Goal: Task Accomplishment & Management: Manage account settings

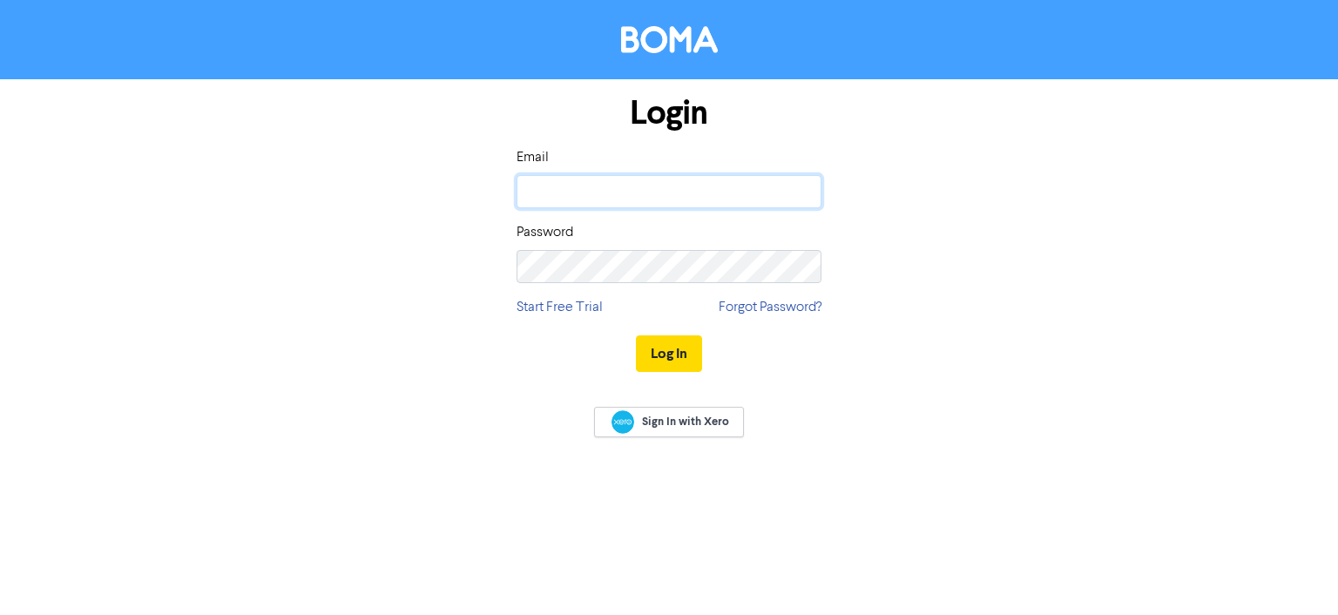
click at [585, 195] on input "email" at bounding box center [669, 191] width 305 height 33
click at [0, 614] on com-1password-button at bounding box center [0, 615] width 0 height 0
type input "[EMAIL_ADDRESS][DOMAIN_NAME]"
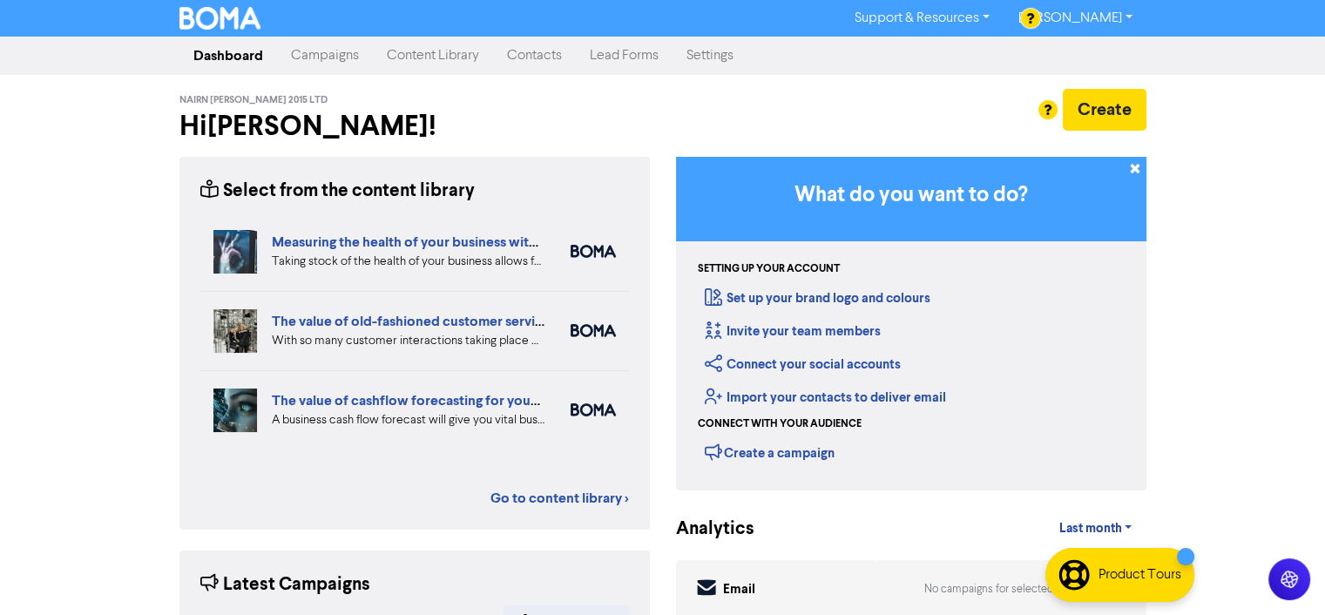
drag, startPoint x: 405, startPoint y: 55, endPoint x: 463, endPoint y: 74, distance: 60.6
click at [407, 55] on link "Content Library" at bounding box center [433, 55] width 120 height 35
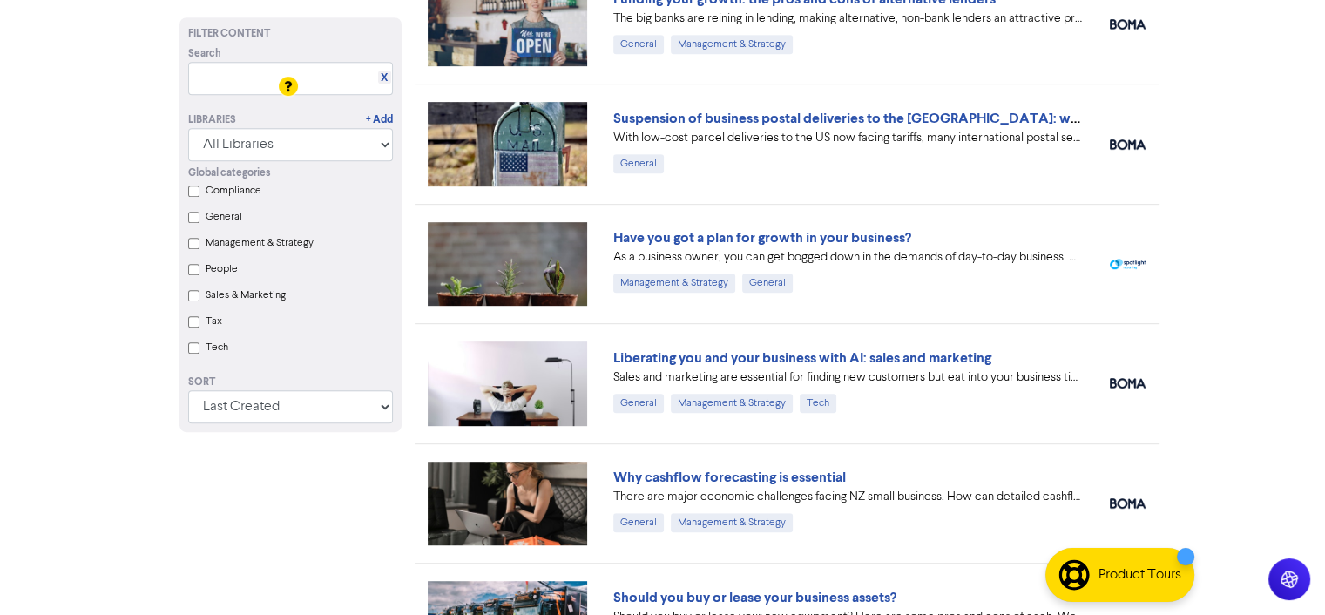
scroll to position [929, 0]
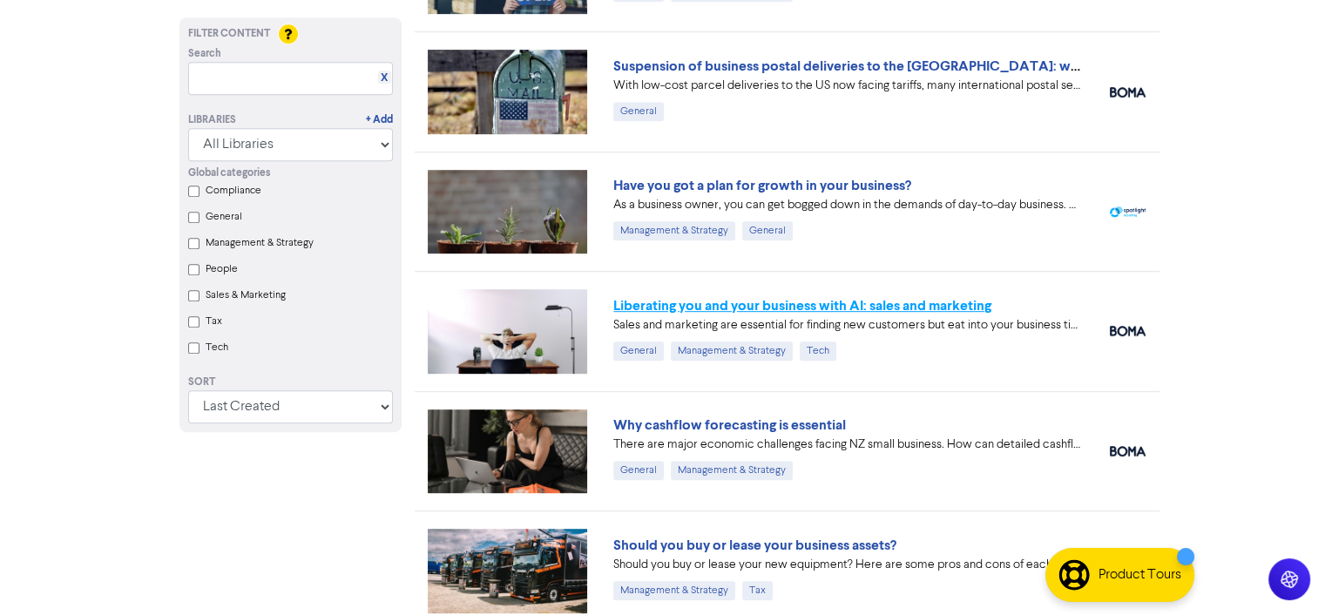
click at [825, 301] on link "Liberating you and your business with AI: sales and marketing" at bounding box center [802, 305] width 378 height 17
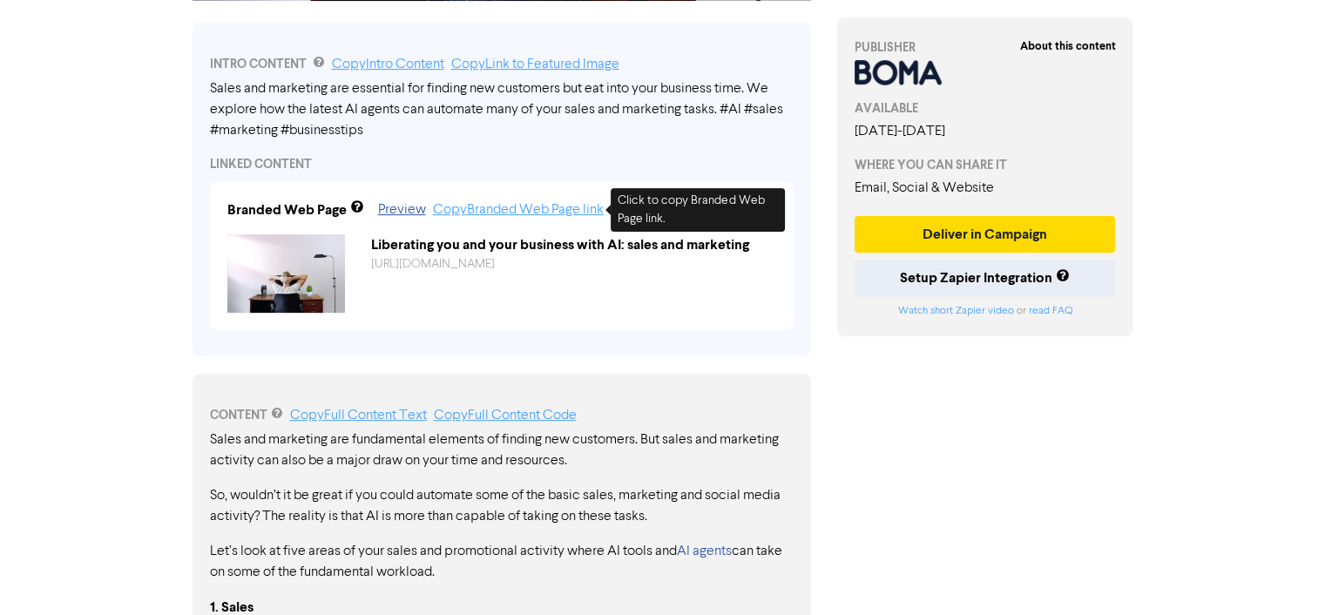
scroll to position [580, 0]
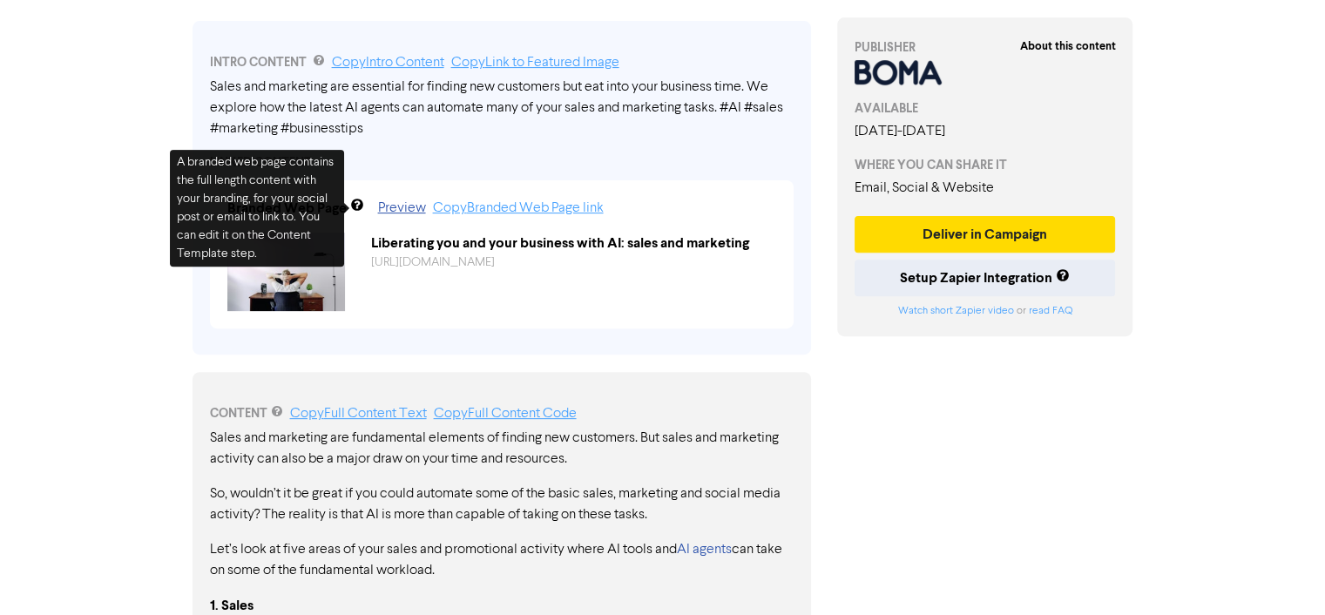
click at [631, 97] on div "Sales and marketing are essential for finding new customers but eat into your b…" at bounding box center [502, 108] width 584 height 63
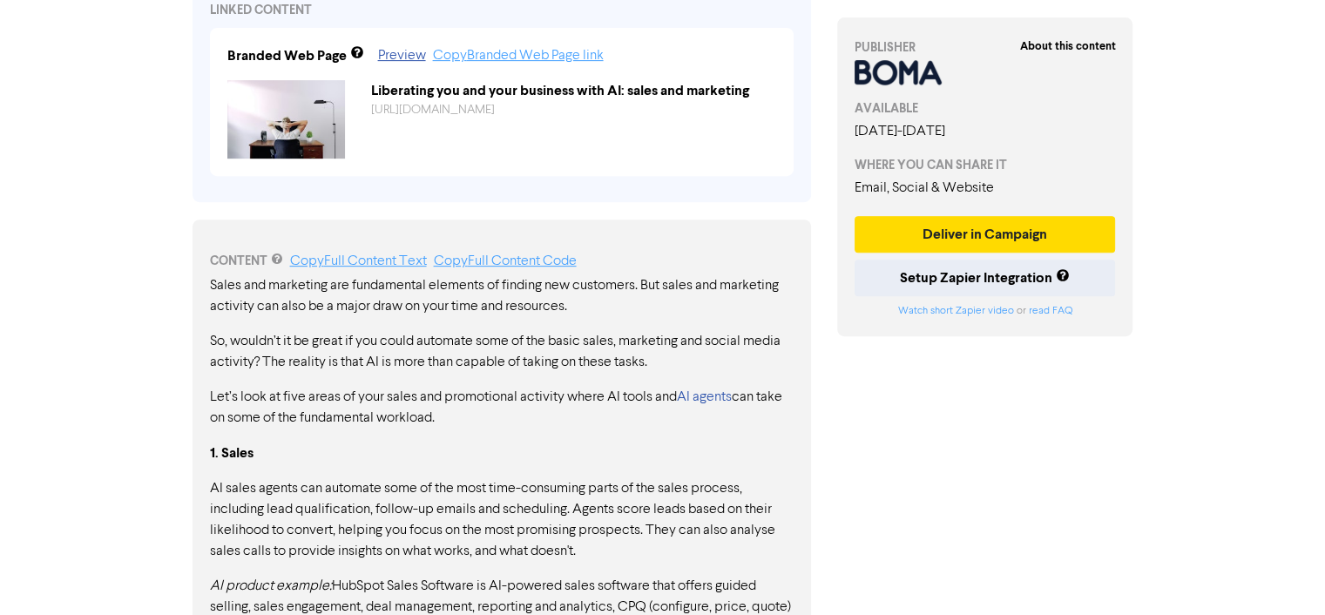
scroll to position [0, 0]
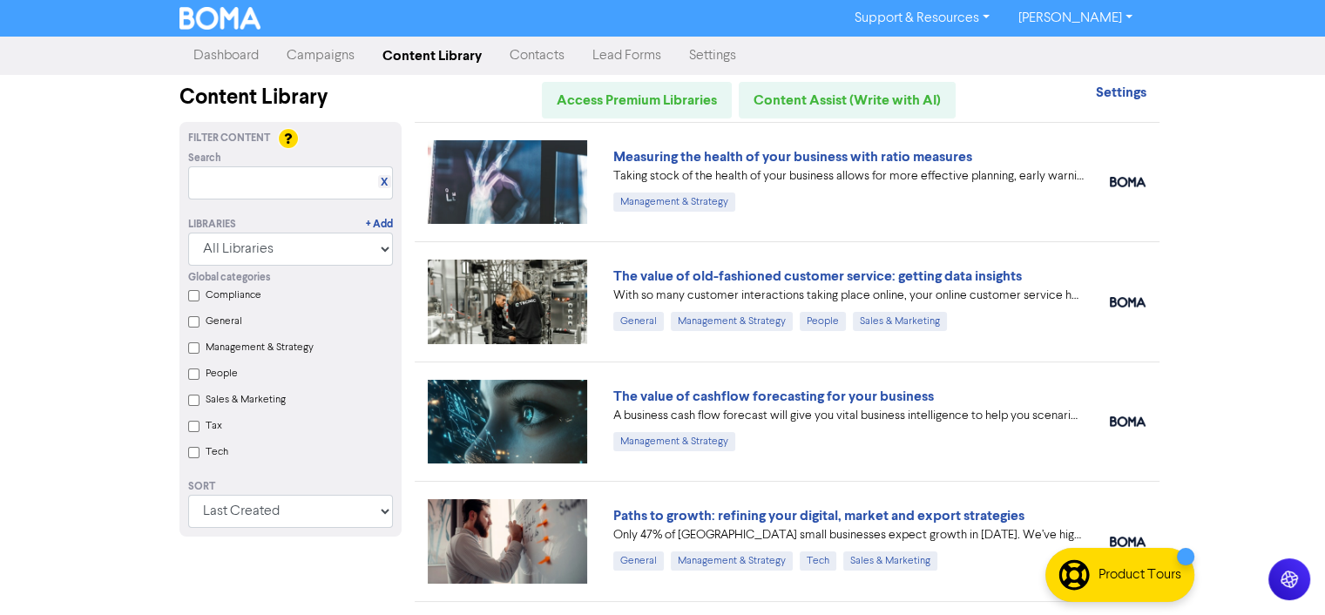
click at [1108, 16] on link "[PERSON_NAME]" at bounding box center [1075, 18] width 142 height 28
click at [711, 58] on link "Settings" at bounding box center [712, 55] width 75 height 35
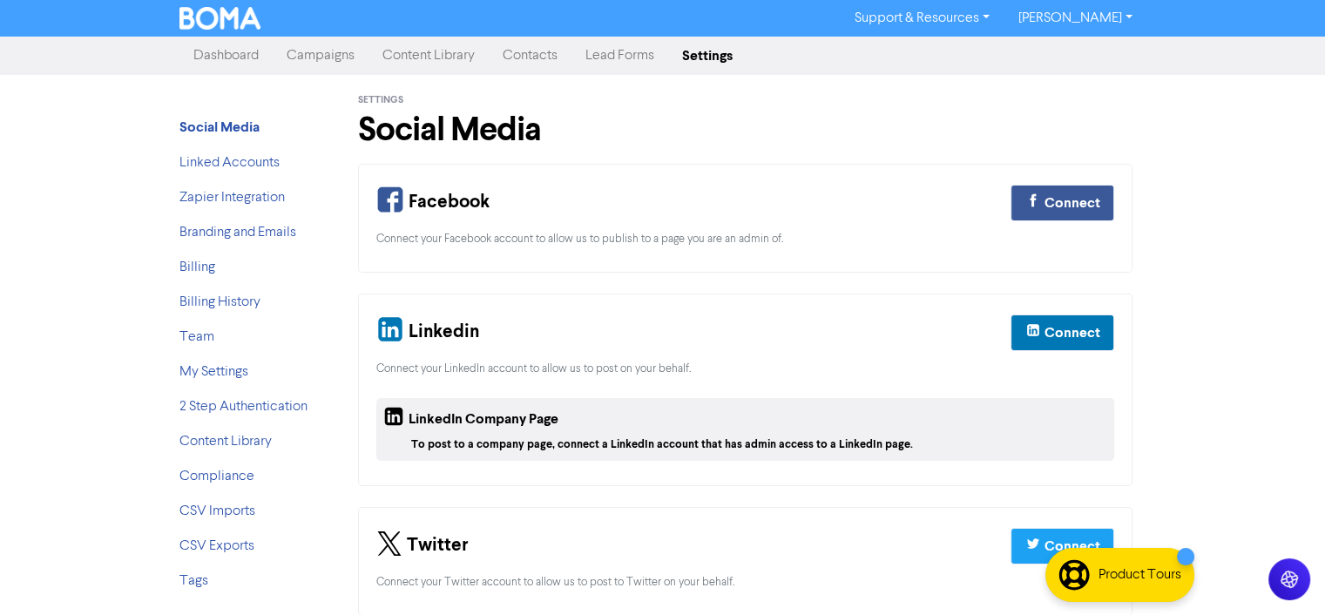
click at [627, 61] on link "Lead Forms" at bounding box center [620, 55] width 97 height 35
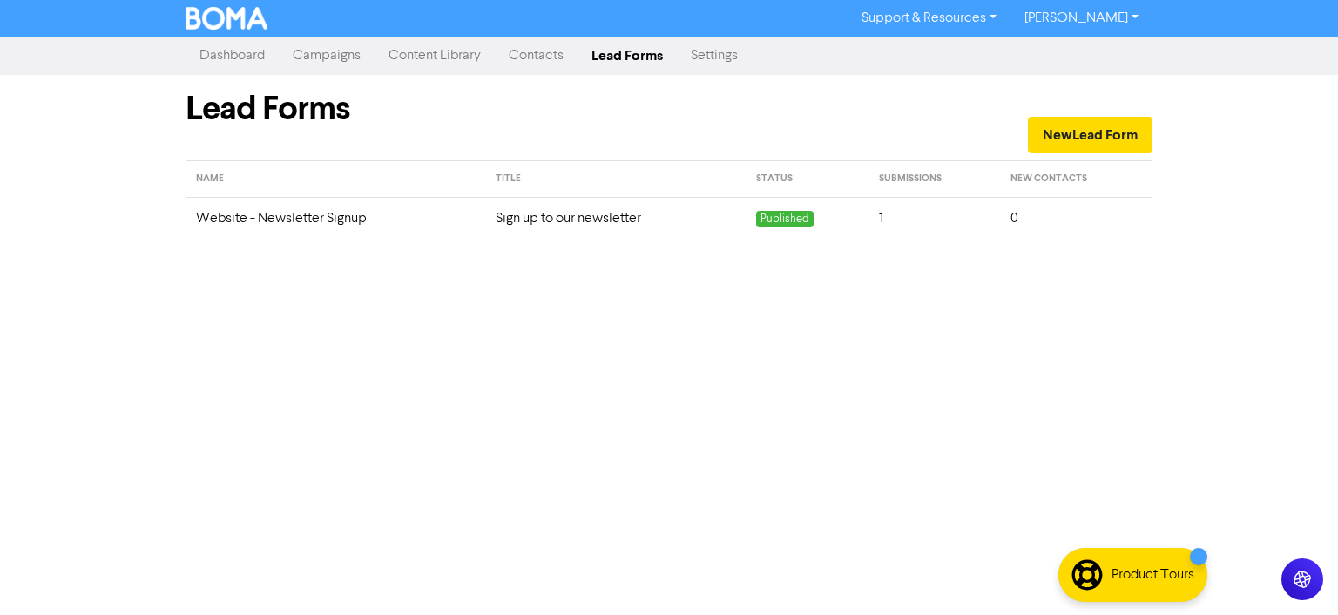
click at [317, 212] on td "Website - Newsletter Signup" at bounding box center [336, 218] width 300 height 43
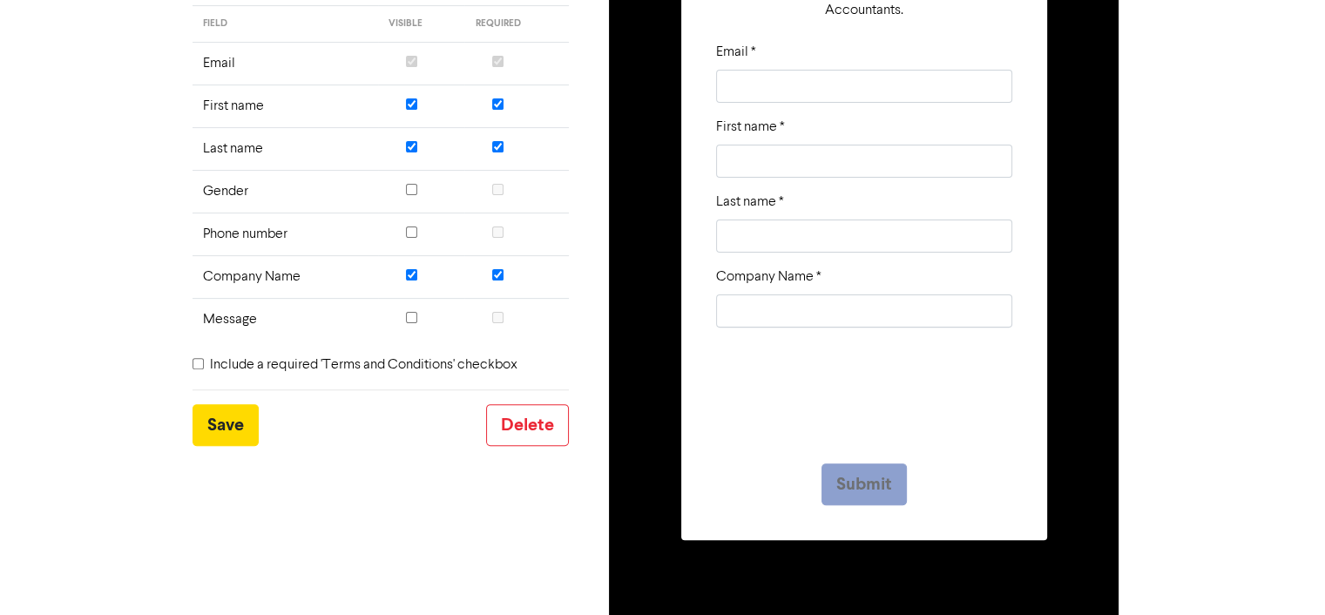
scroll to position [36, 0]
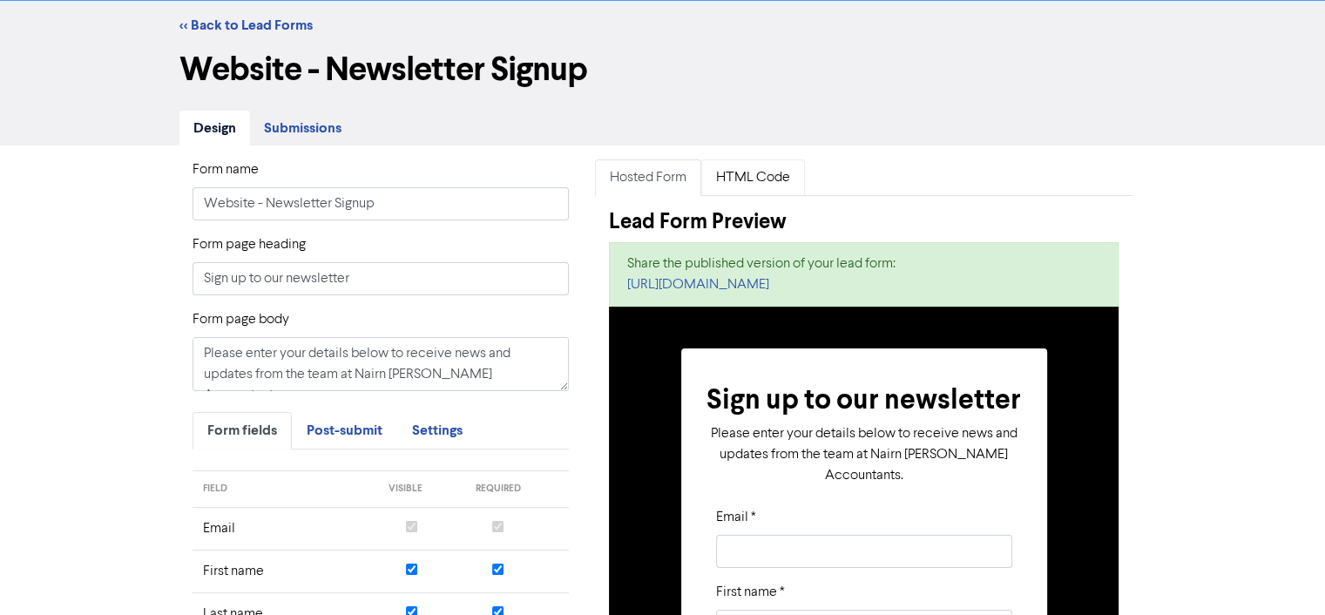
click at [761, 180] on link "HTML Code" at bounding box center [753, 177] width 104 height 37
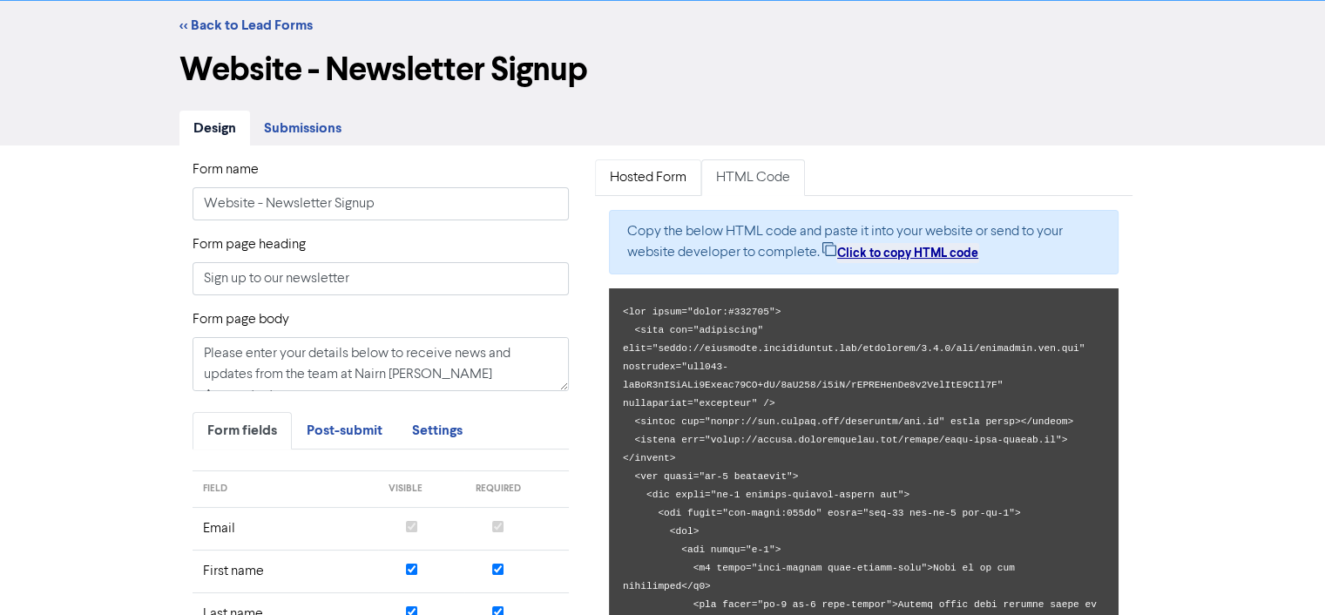
click at [680, 179] on link "Hosted Form" at bounding box center [648, 177] width 106 height 37
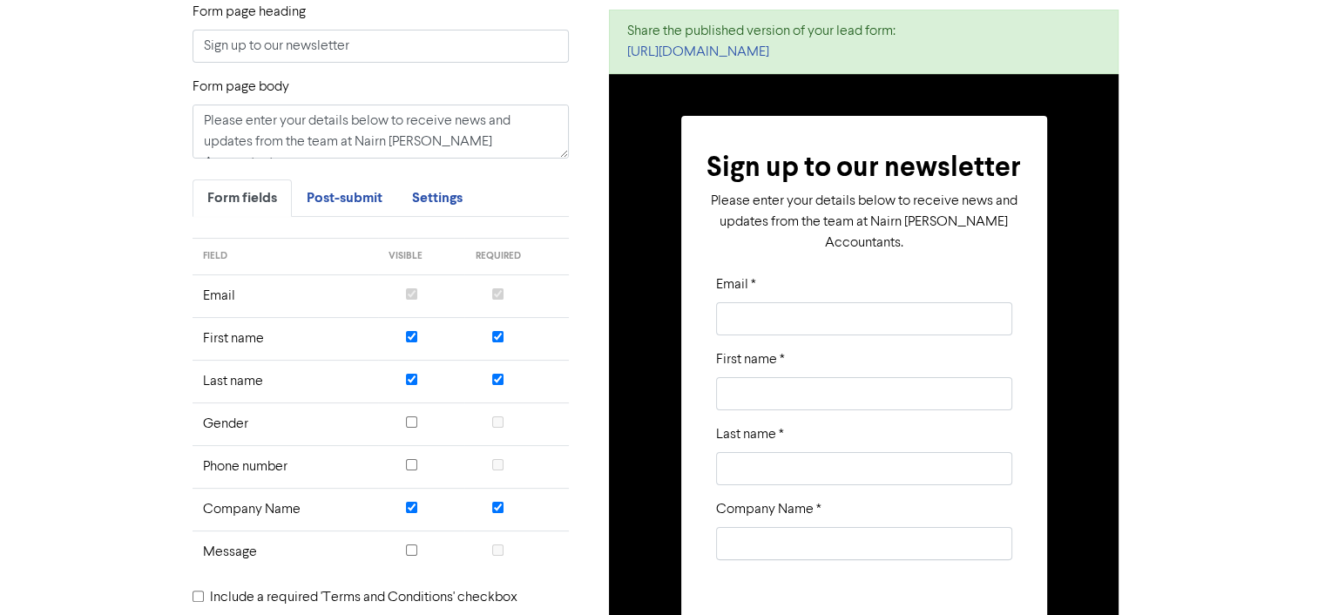
scroll to position [0, 0]
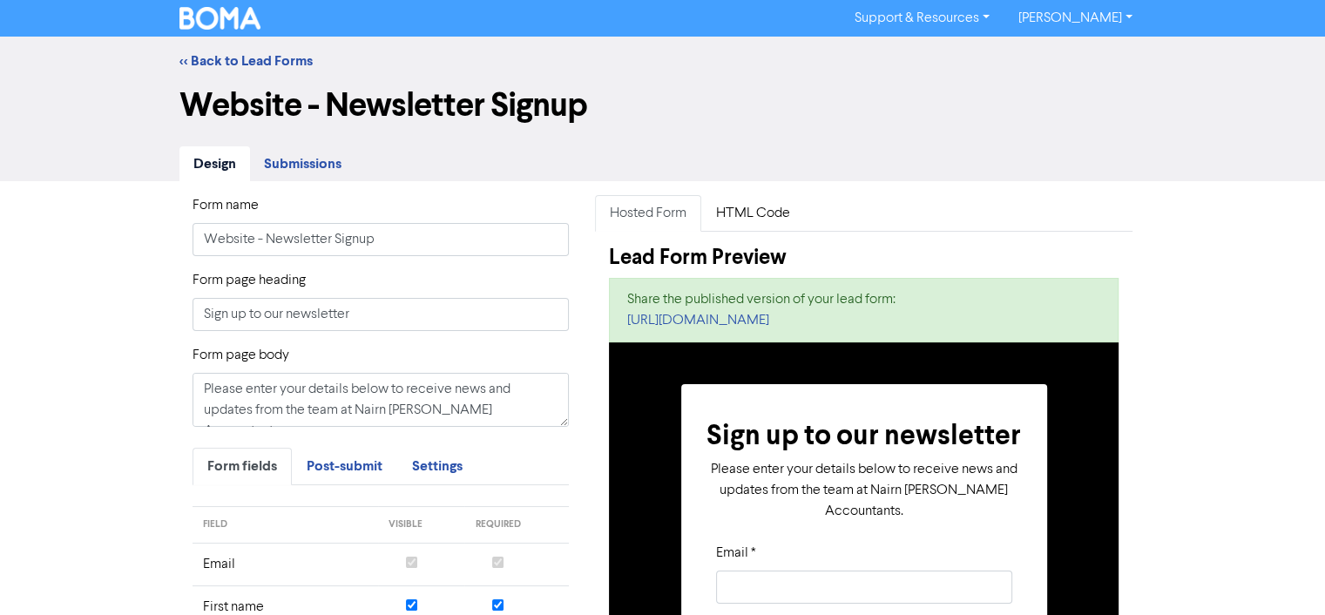
click at [306, 159] on span "Submissions" at bounding box center [303, 163] width 78 height 17
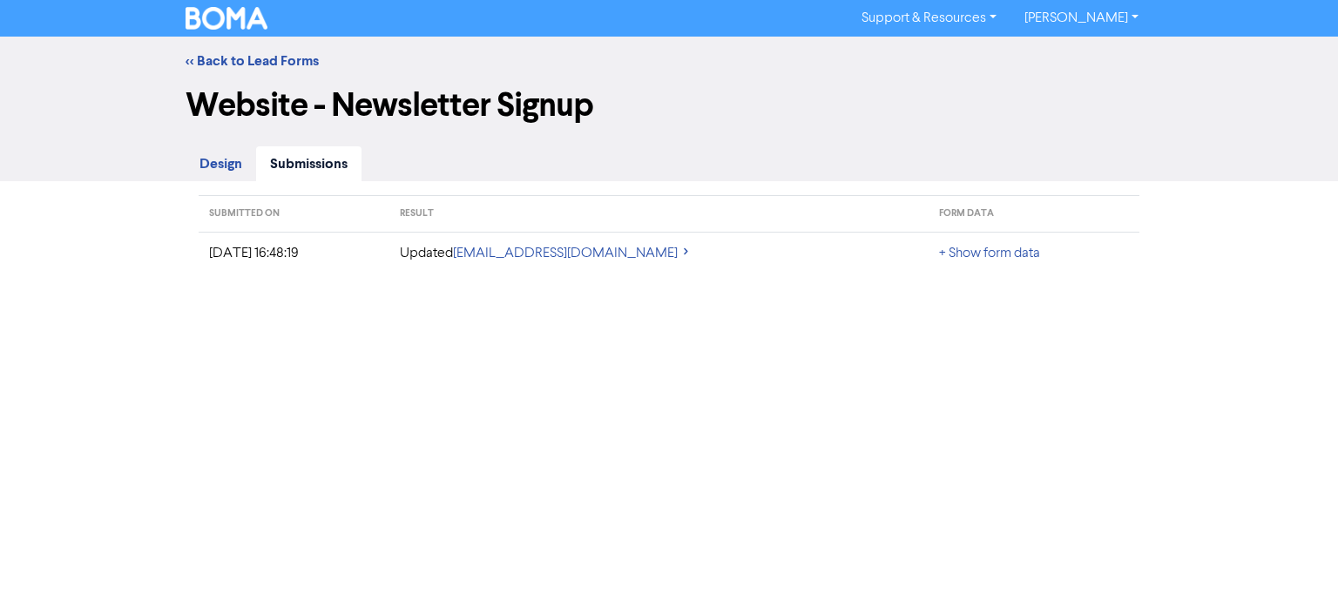
click at [215, 160] on span "Design" at bounding box center [221, 163] width 43 height 17
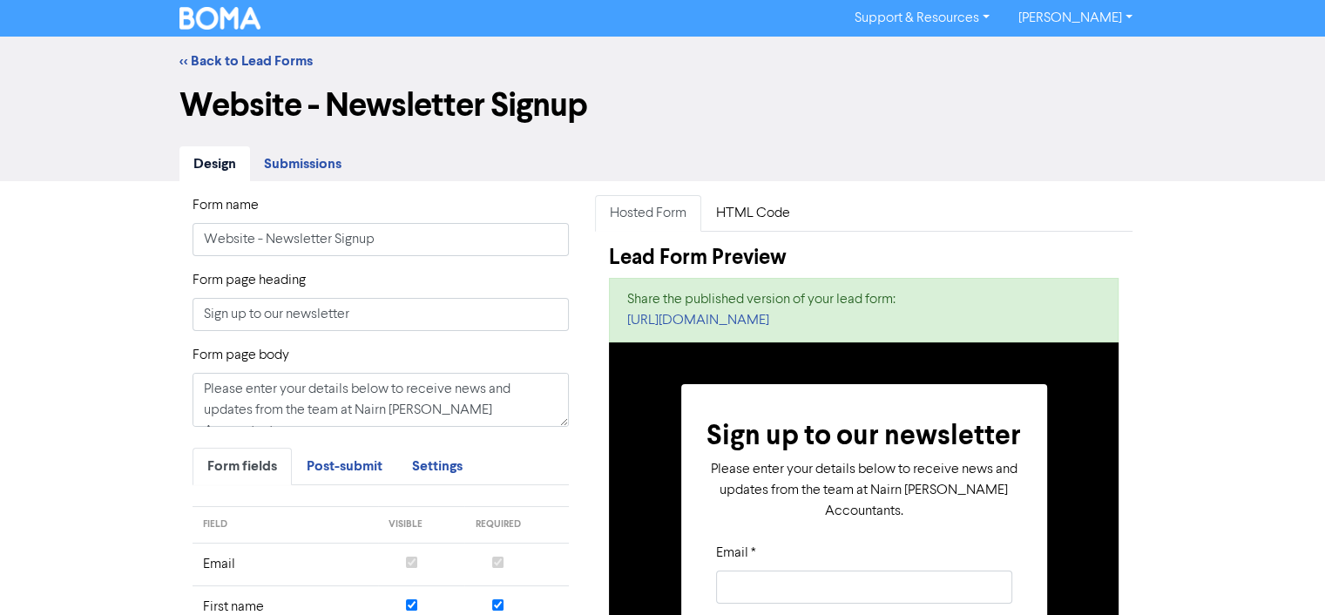
click at [258, 51] on div "<< Back to Lead Forms" at bounding box center [662, 61] width 993 height 21
click at [268, 64] on link "<< Back to Lead Forms" at bounding box center [245, 60] width 133 height 17
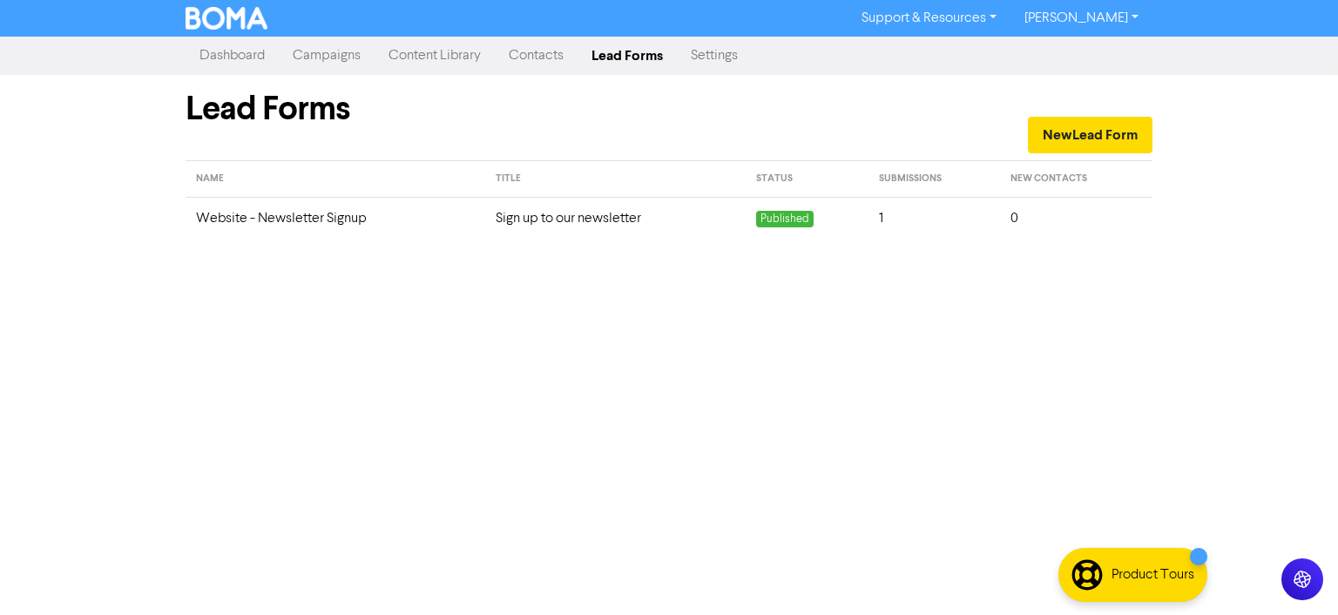
click at [540, 52] on link "Contacts" at bounding box center [536, 55] width 83 height 35
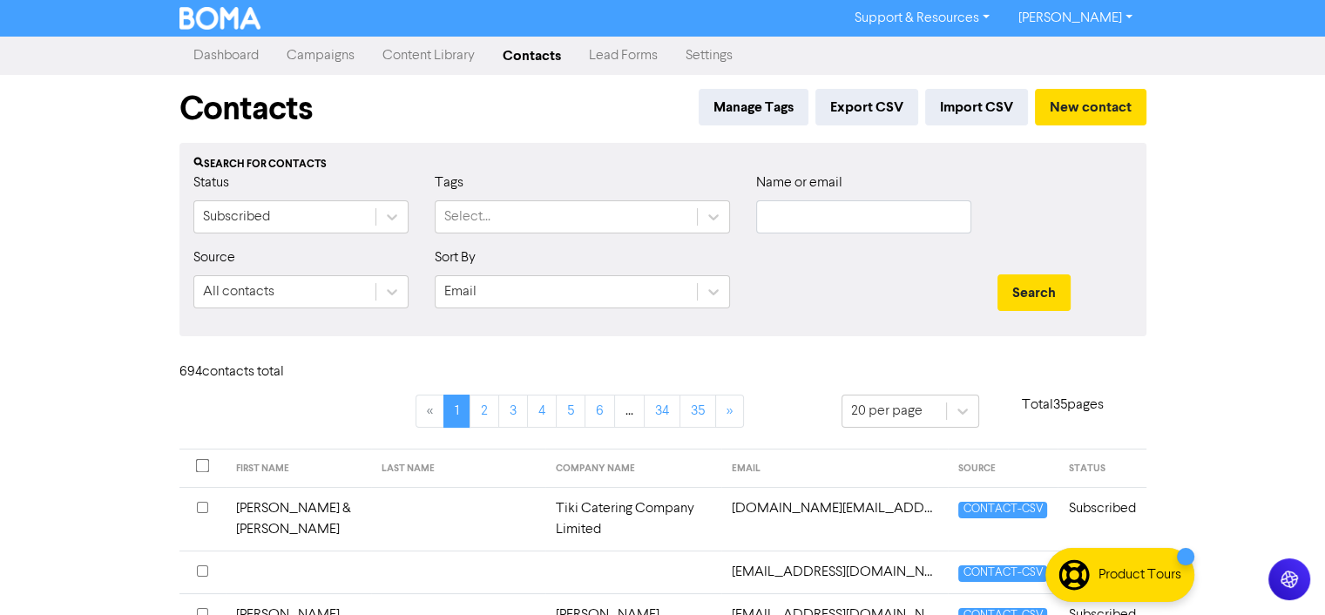
click at [301, 51] on link "Campaigns" at bounding box center [321, 55] width 96 height 35
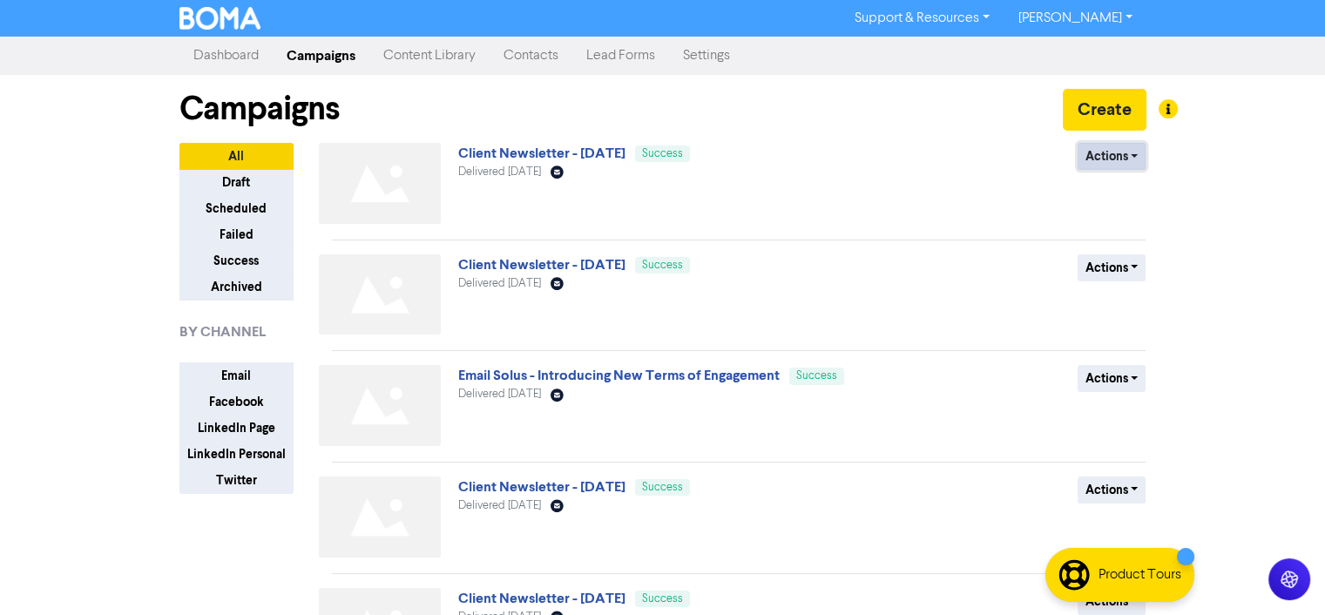
click at [1129, 156] on button "Actions" at bounding box center [1112, 156] width 69 height 27
click at [868, 175] on div "Delivered [DATE] Email Created with Sketch." at bounding box center [668, 172] width 420 height 17
click at [585, 152] on link "Client Newsletter - [DATE]" at bounding box center [541, 153] width 167 height 17
click at [754, 378] on link "Email Solus - Introducing New Terms of Engagement" at bounding box center [618, 375] width 321 height 17
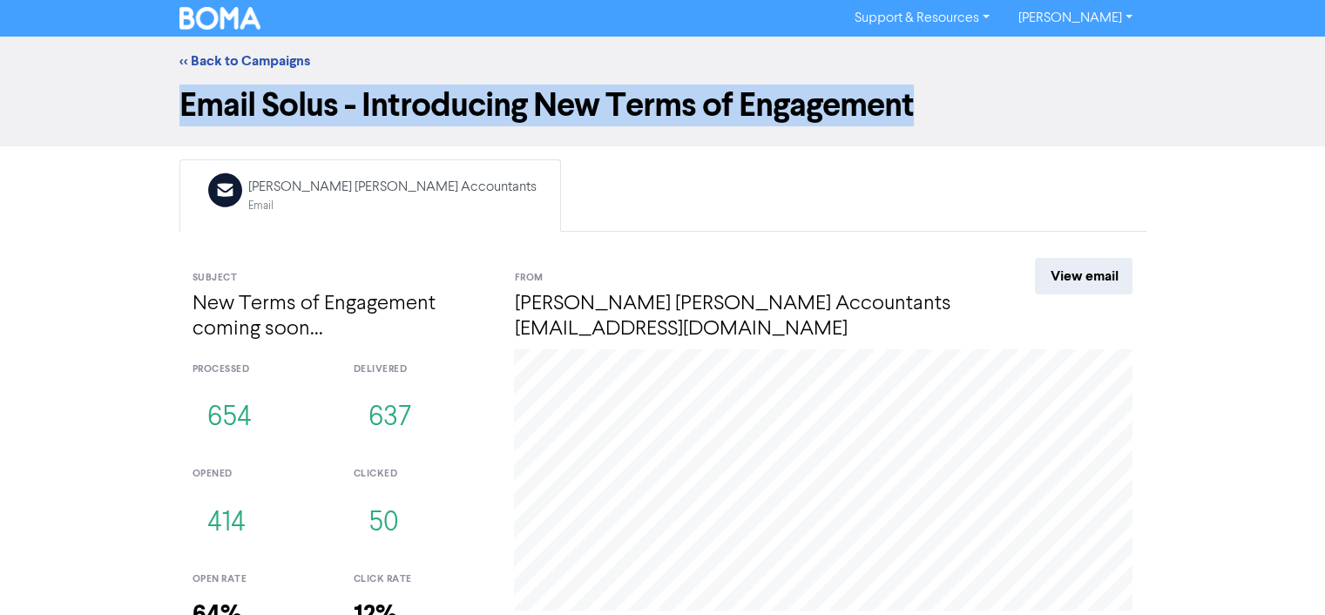
drag, startPoint x: 181, startPoint y: 95, endPoint x: 921, endPoint y: 100, distance: 739.7
click at [921, 100] on h1 "Email Solus - Introducing New Terms of Engagement" at bounding box center [662, 105] width 967 height 40
copy h1 "Email Solus - Introducing New Terms of Engagement"
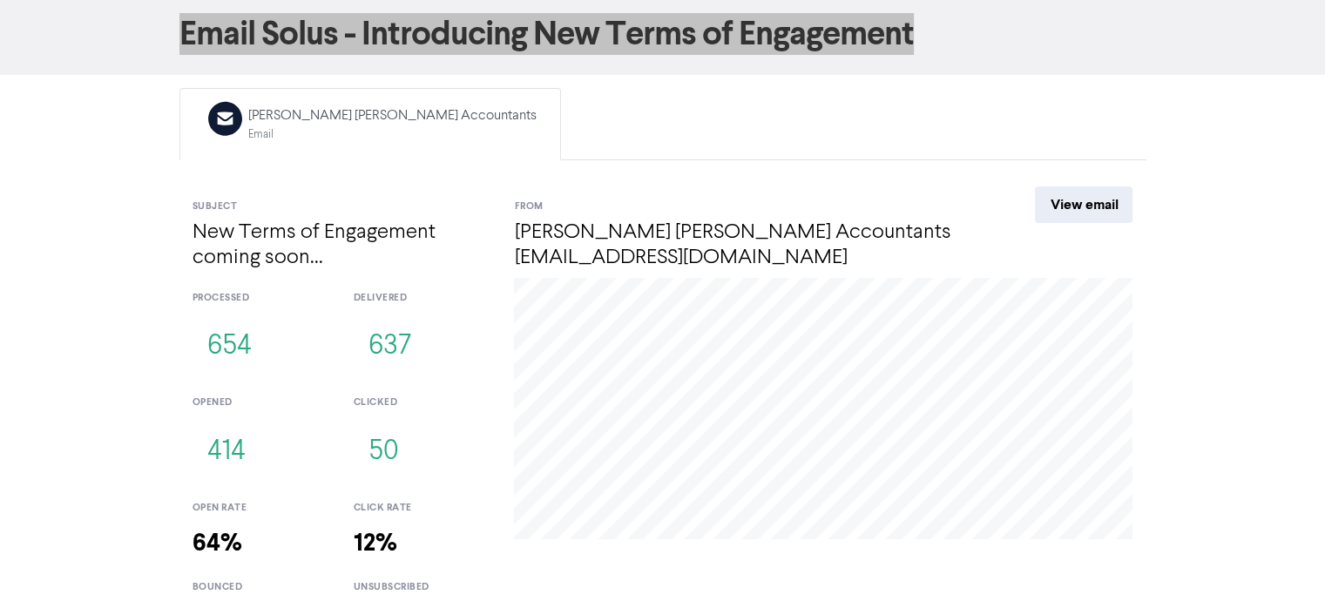
scroll to position [116, 0]
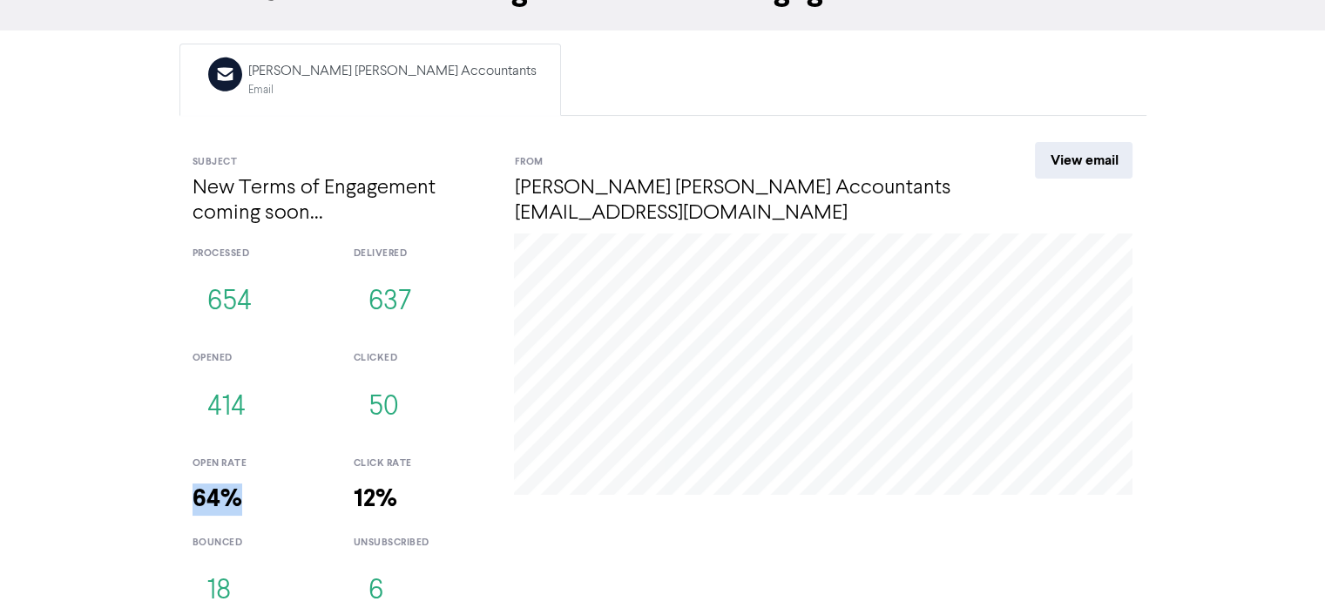
drag, startPoint x: 246, startPoint y: 496, endPoint x: 194, endPoint y: 496, distance: 51.4
click at [194, 496] on h3 "64%" at bounding box center [260, 499] width 135 height 31
copy strong "64%"
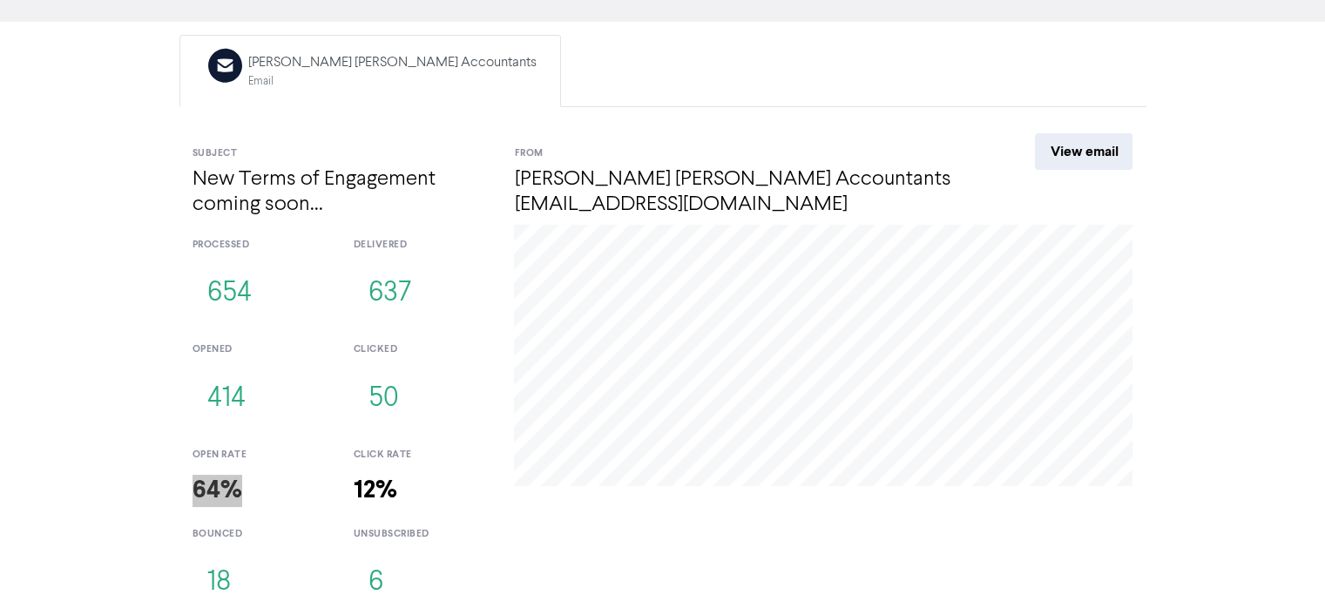
scroll to position [126, 0]
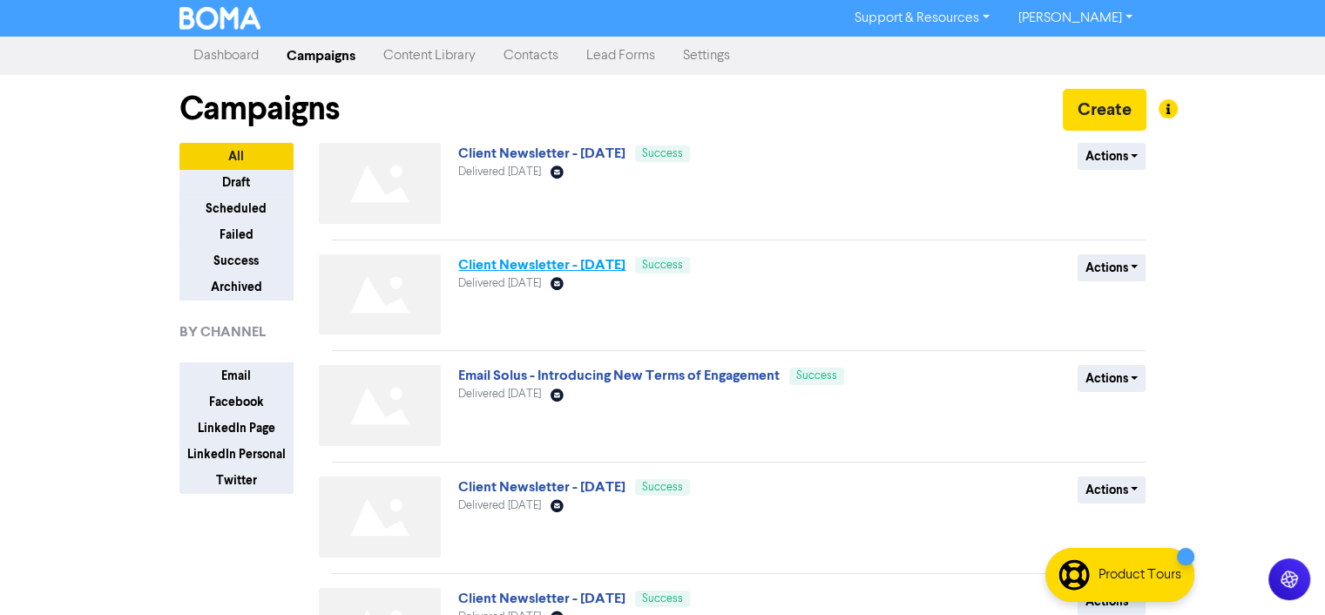
click at [540, 262] on link "Client Newsletter - [DATE]" at bounding box center [541, 264] width 167 height 17
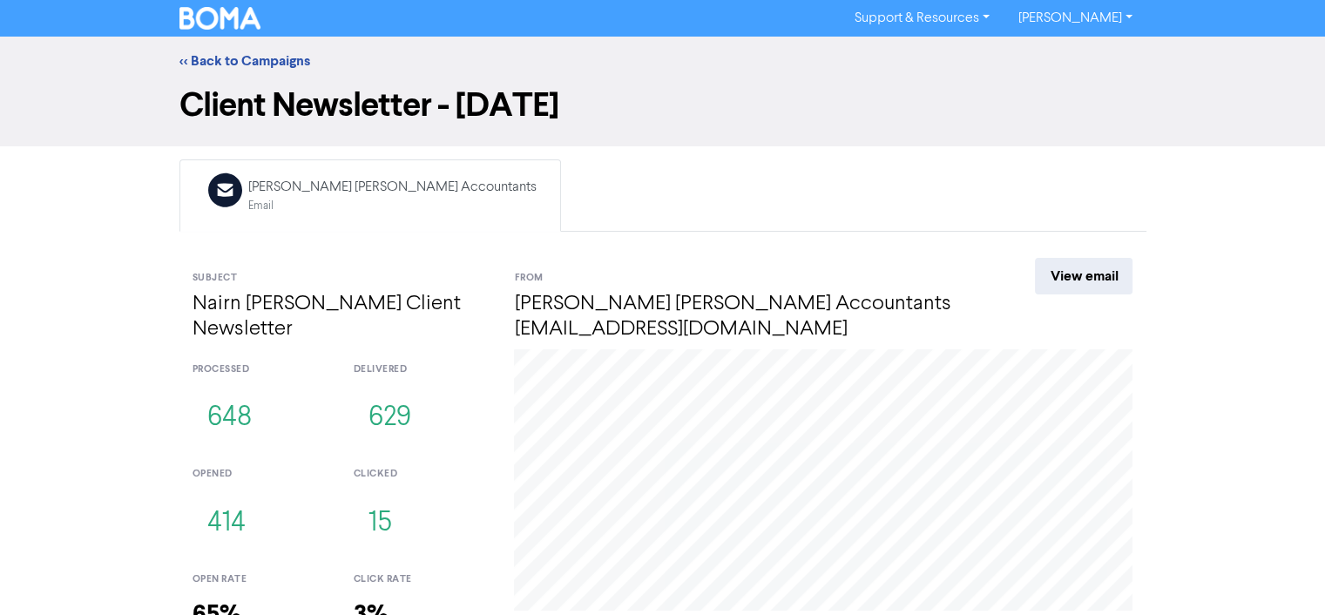
drag, startPoint x: 633, startPoint y: 101, endPoint x: 174, endPoint y: 111, distance: 459.2
click at [174, 111] on div "Client Newsletter - [DATE]" at bounding box center [662, 108] width 993 height 47
copy h1 "Client Newsletter - [DATE]"
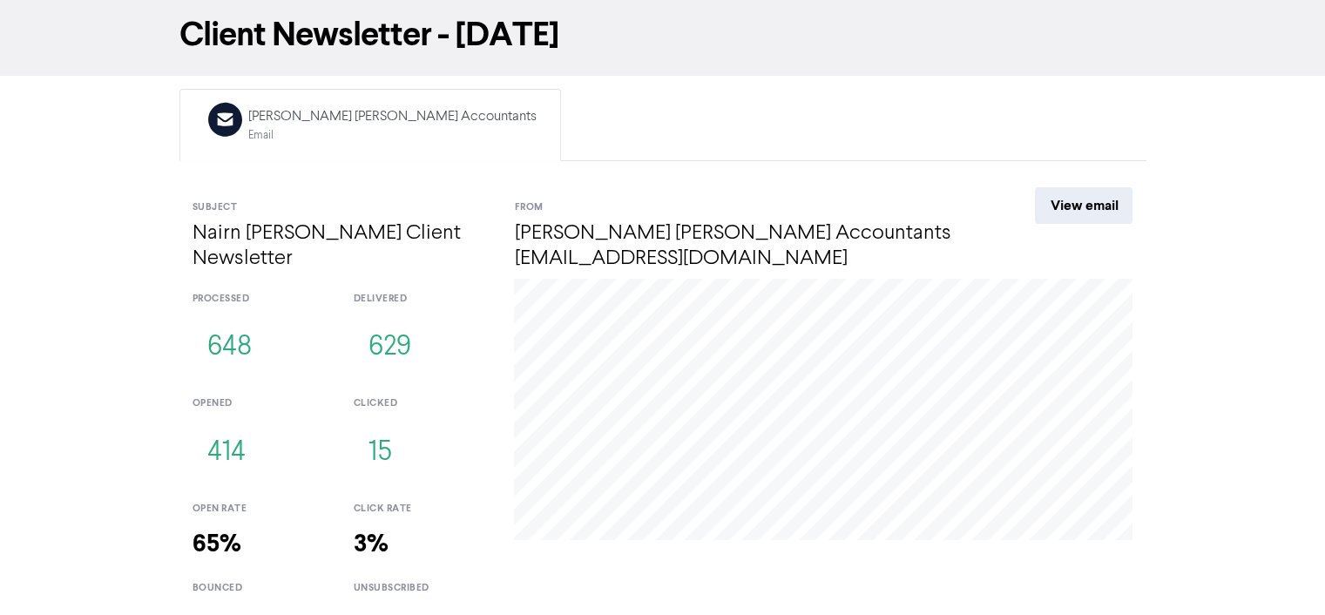
scroll to position [101, 0]
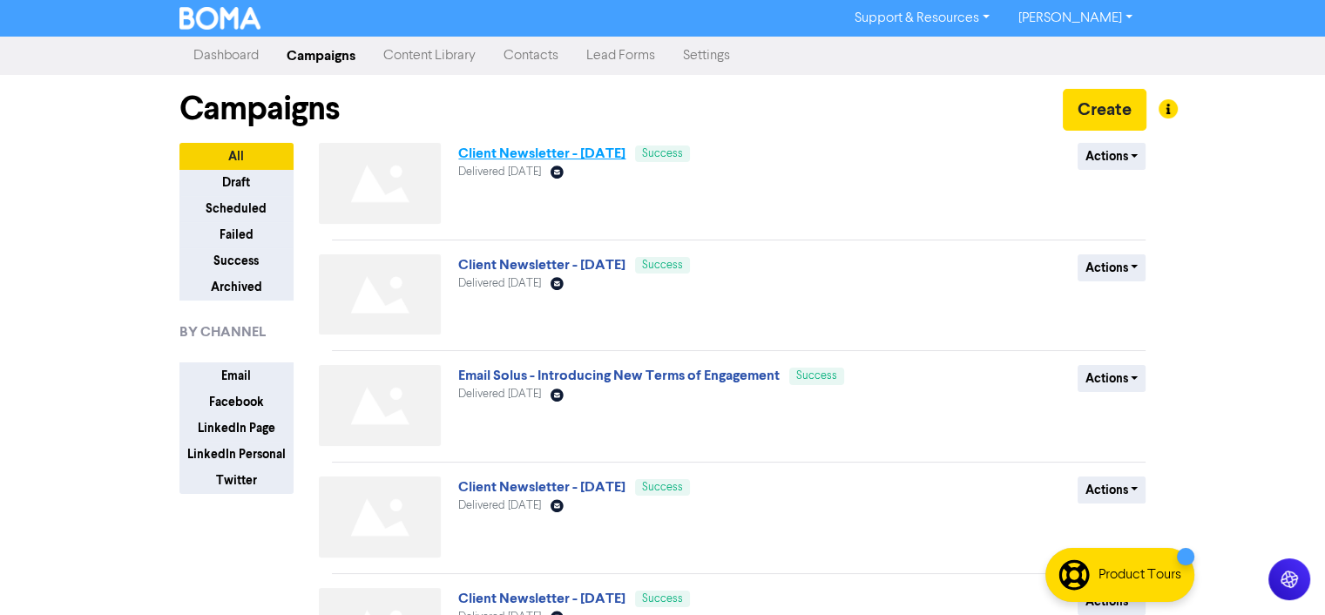
click at [538, 152] on link "Client Newsletter - [DATE]" at bounding box center [541, 153] width 167 height 17
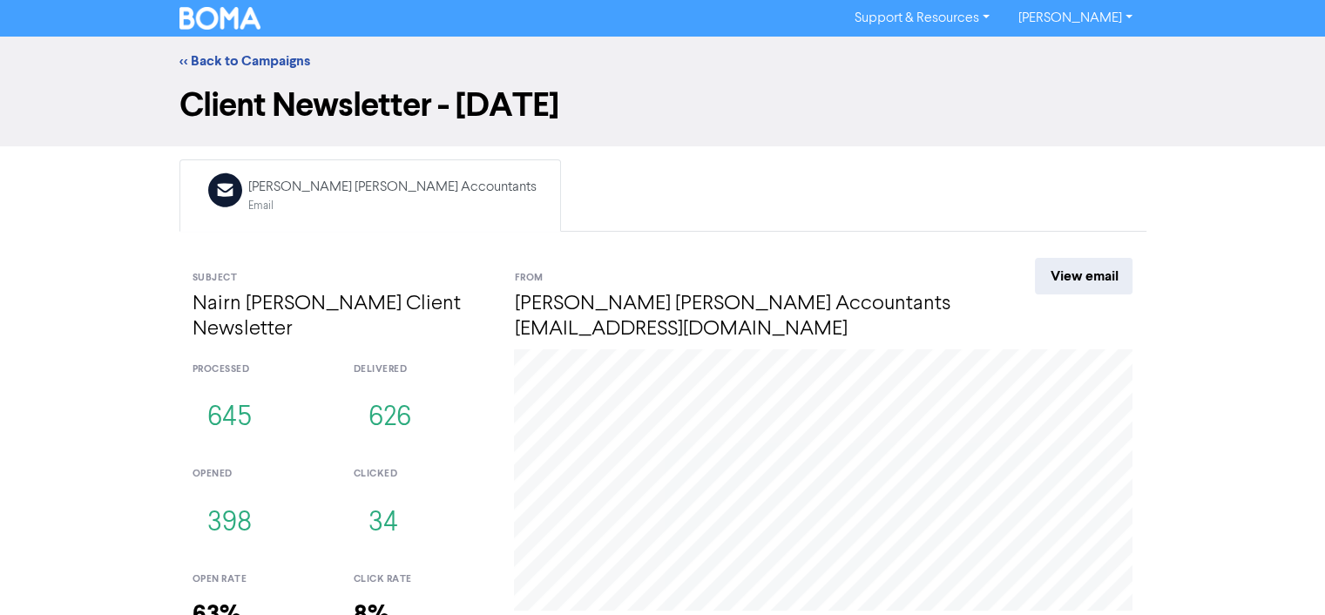
drag, startPoint x: 619, startPoint y: 112, endPoint x: 188, endPoint y: 127, distance: 430.6
click at [188, 127] on div "Client Newsletter - [DATE]" at bounding box center [662, 108] width 993 height 47
copy h1 "Client Newsletter - [DATE]"
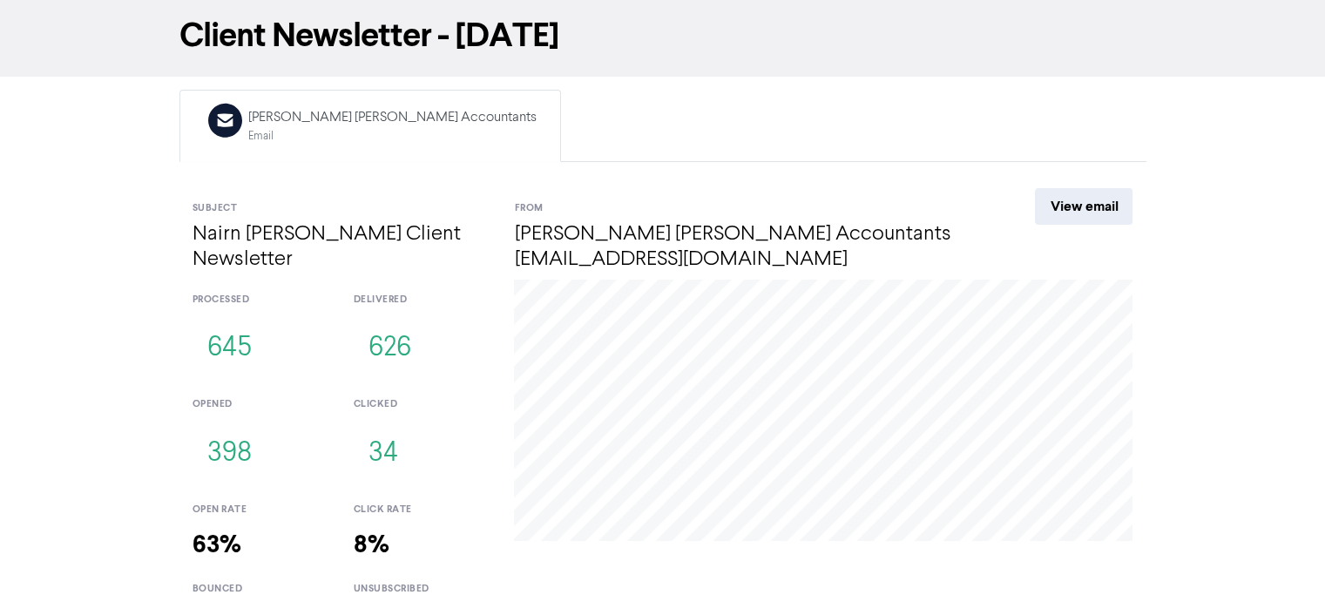
scroll to position [101, 0]
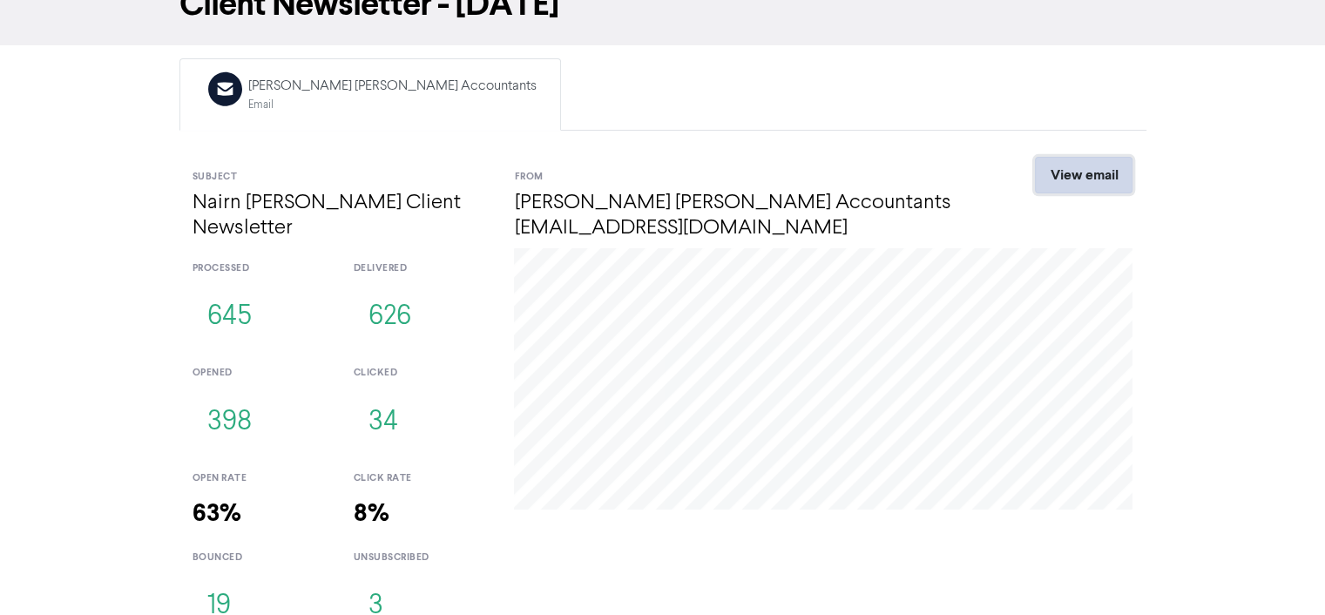
click at [1085, 174] on link "View email" at bounding box center [1084, 175] width 98 height 37
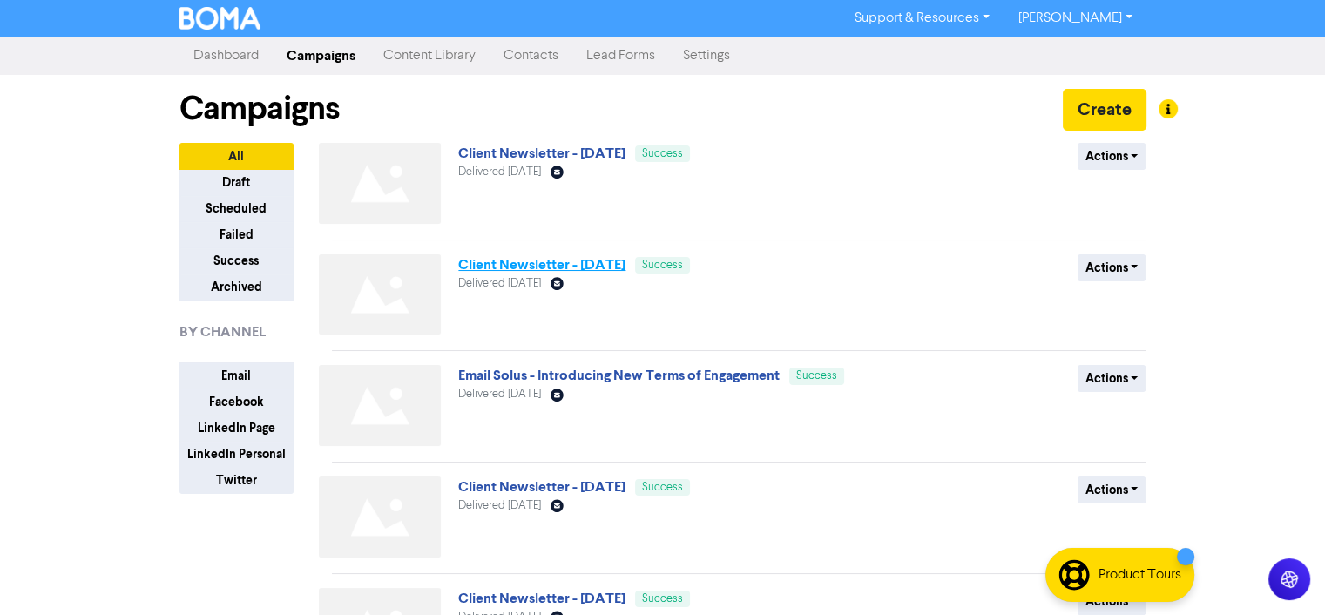
click at [502, 264] on link "Client Newsletter - [DATE]" at bounding box center [541, 264] width 167 height 17
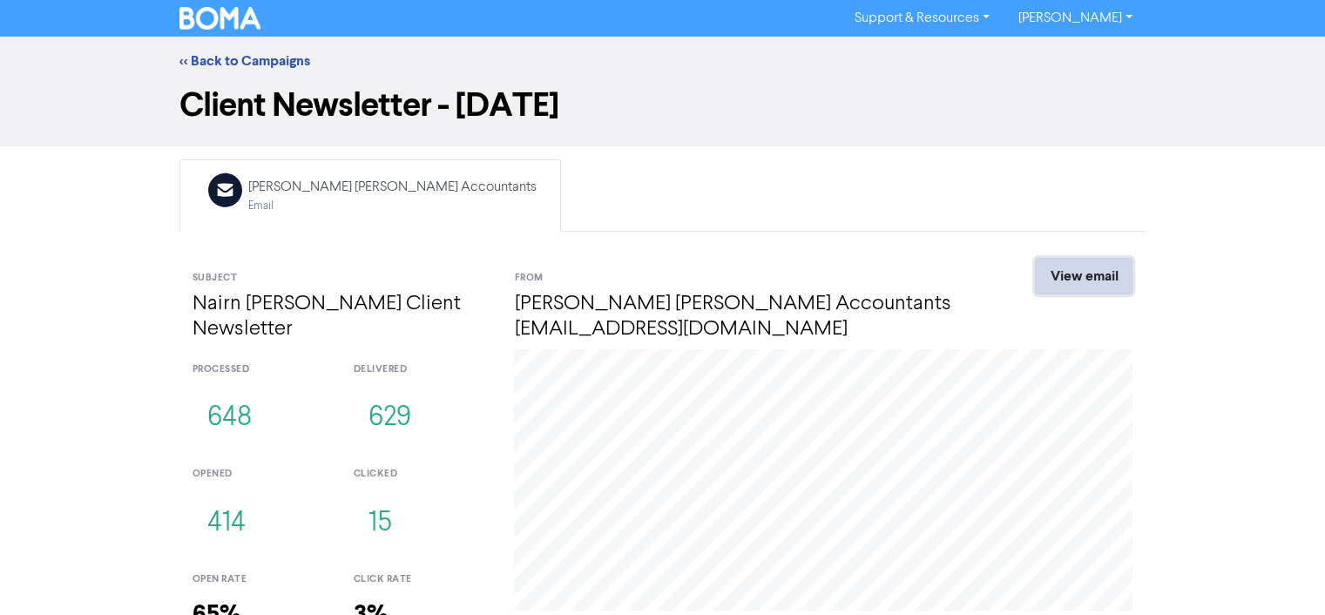
click at [1099, 274] on link "View email" at bounding box center [1084, 276] width 98 height 37
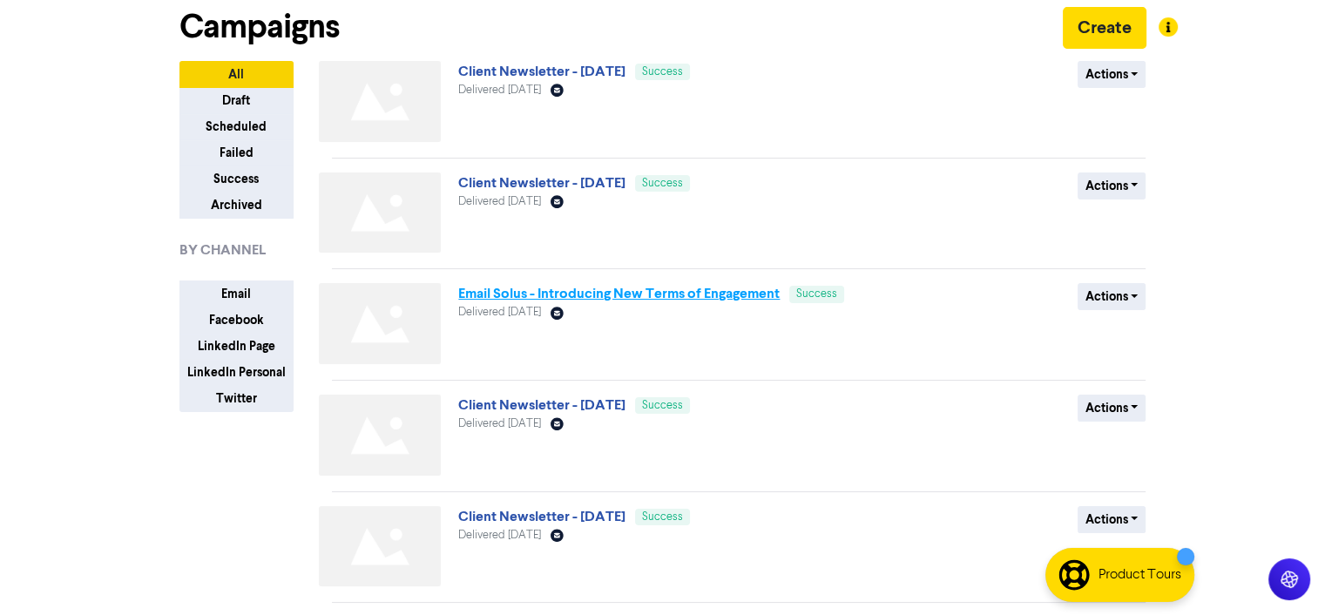
scroll to position [116, 0]
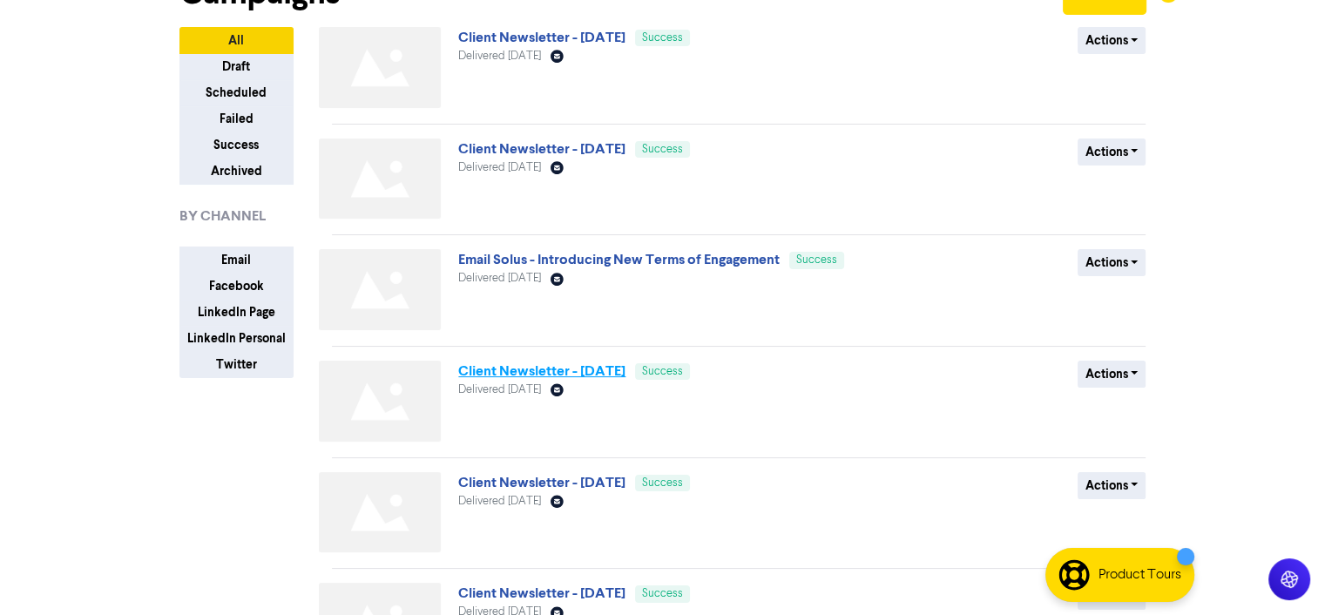
click at [567, 377] on link "Client Newsletter - [DATE]" at bounding box center [541, 370] width 167 height 17
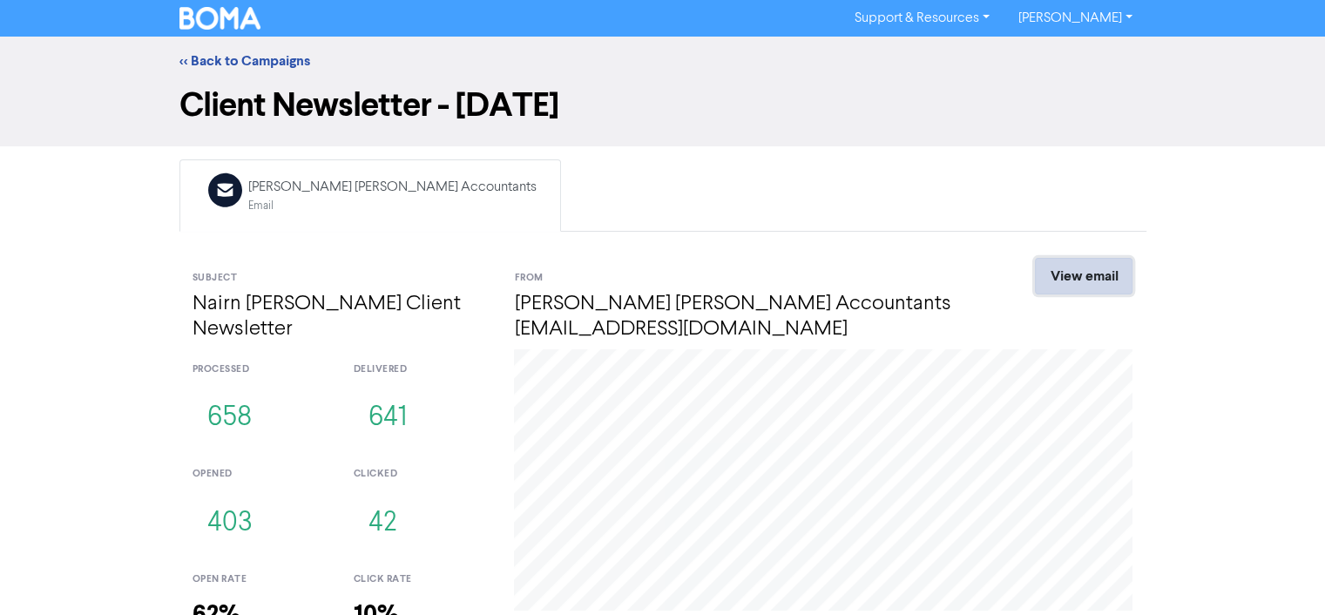
click at [1108, 276] on link "View email" at bounding box center [1084, 276] width 98 height 37
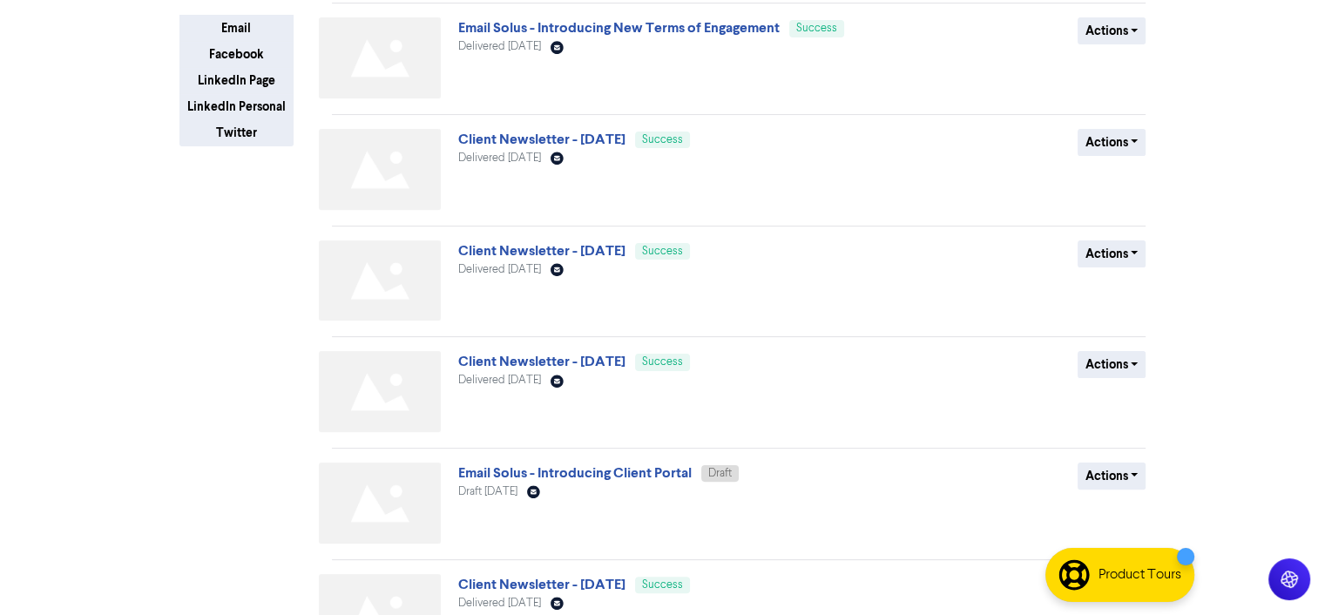
scroll to position [348, 0]
click at [538, 256] on link "Client Newsletter - [DATE]" at bounding box center [541, 249] width 167 height 17
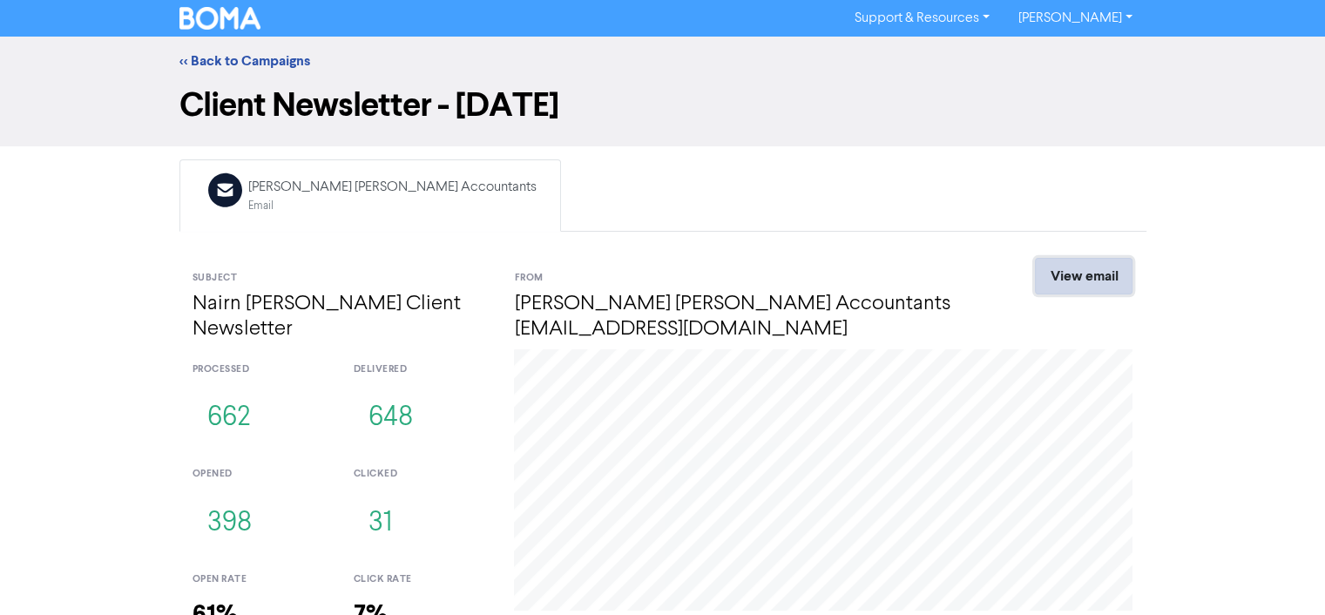
click at [1103, 273] on link "View email" at bounding box center [1084, 276] width 98 height 37
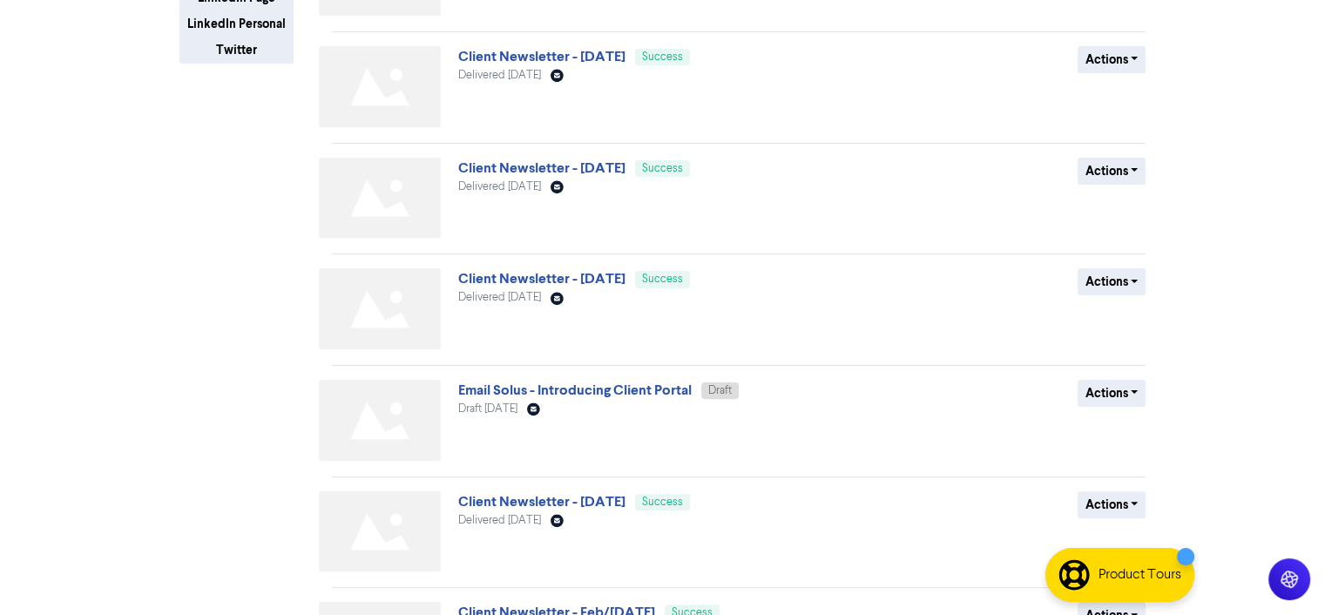
scroll to position [464, 0]
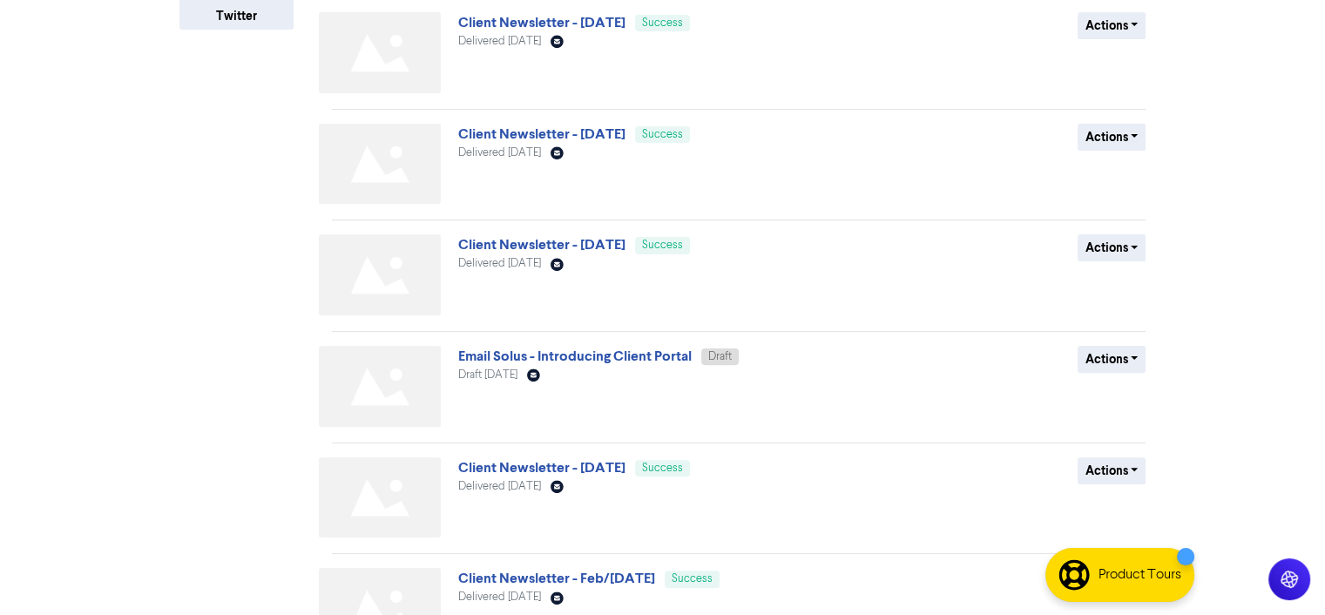
click at [516, 247] on link "Client Newsletter - [DATE]" at bounding box center [541, 244] width 167 height 17
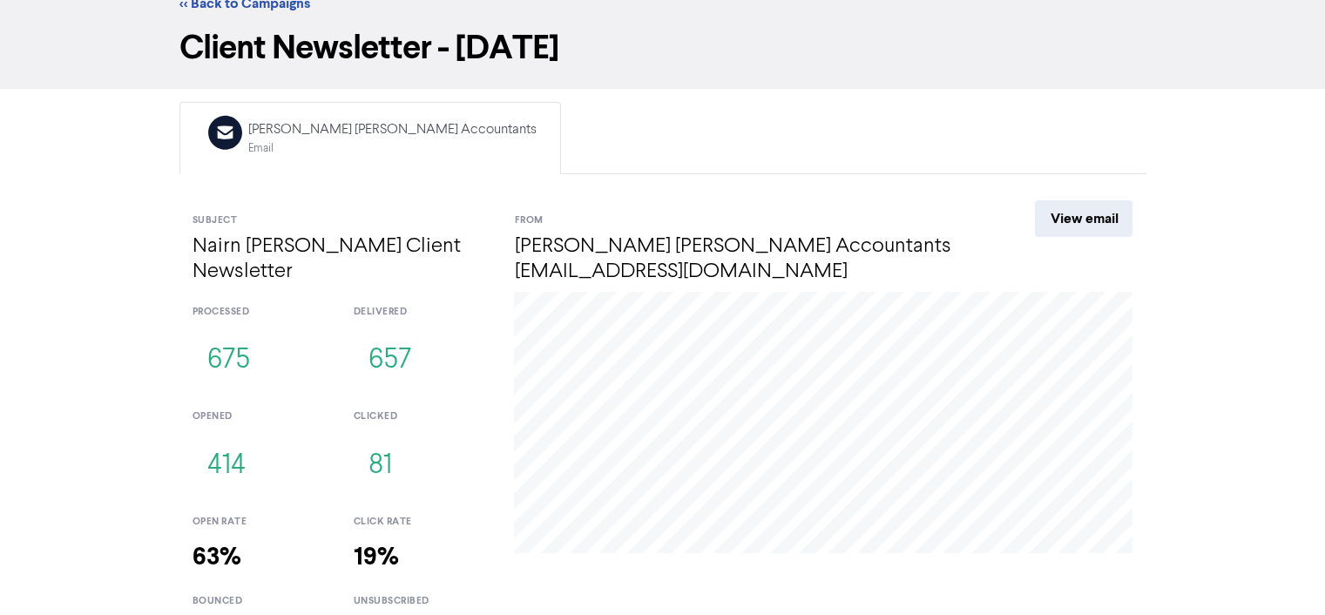
scroll to position [101, 0]
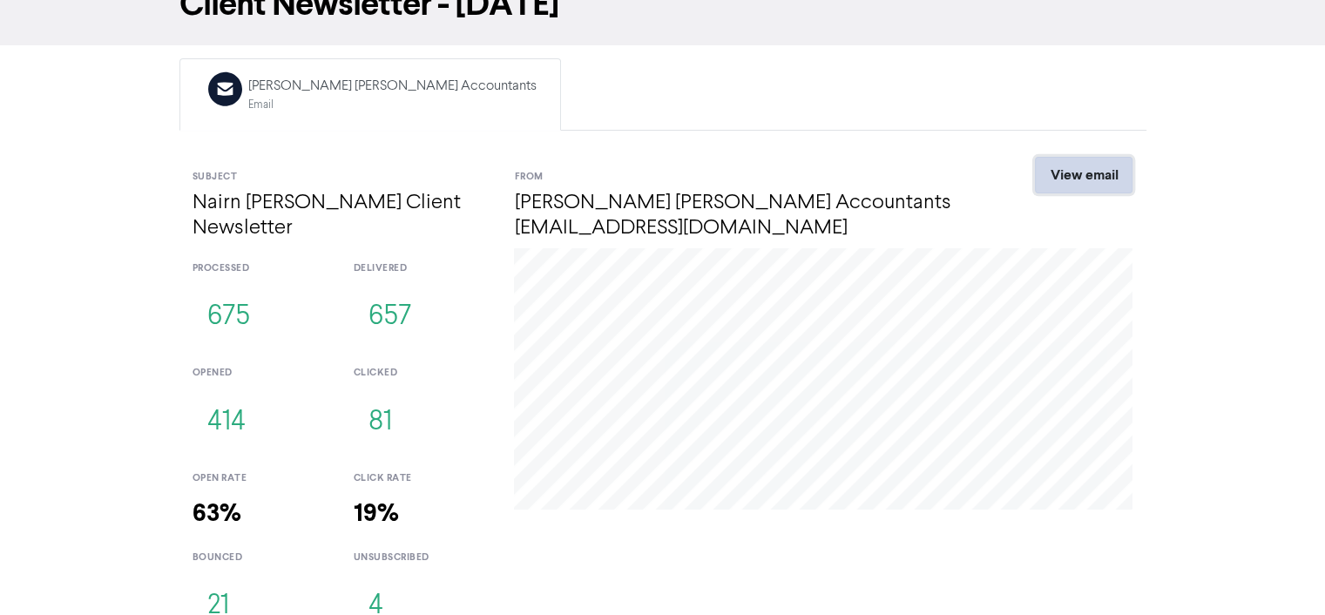
click at [1080, 171] on link "View email" at bounding box center [1084, 175] width 98 height 37
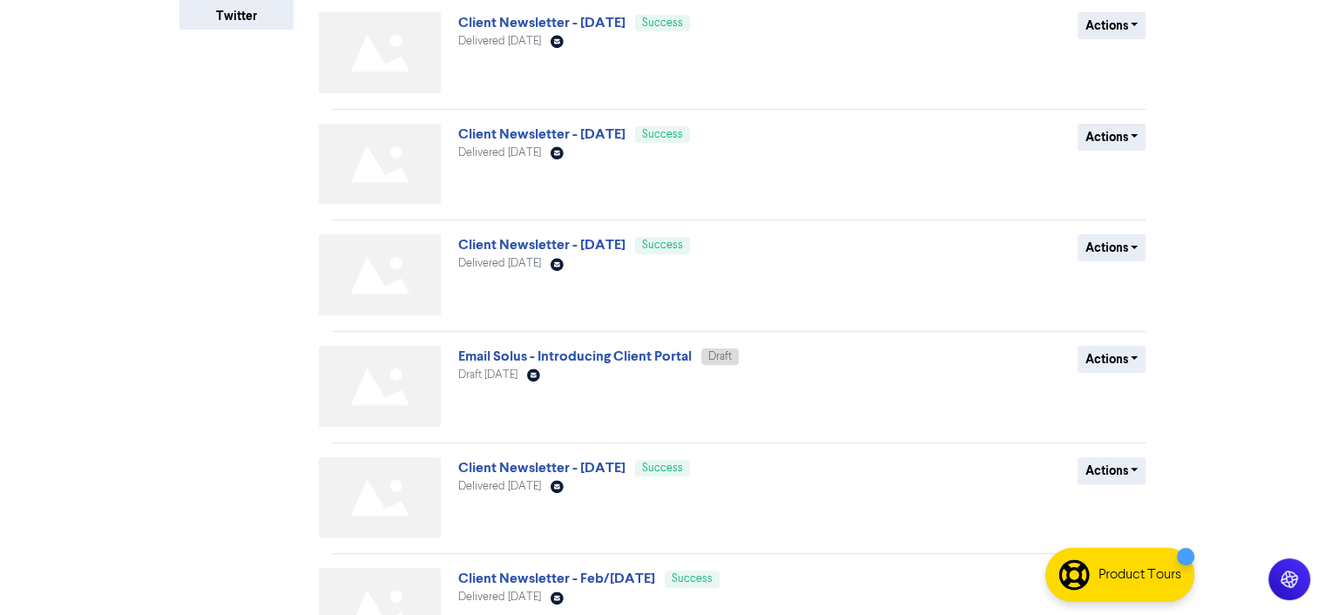
scroll to position [581, 0]
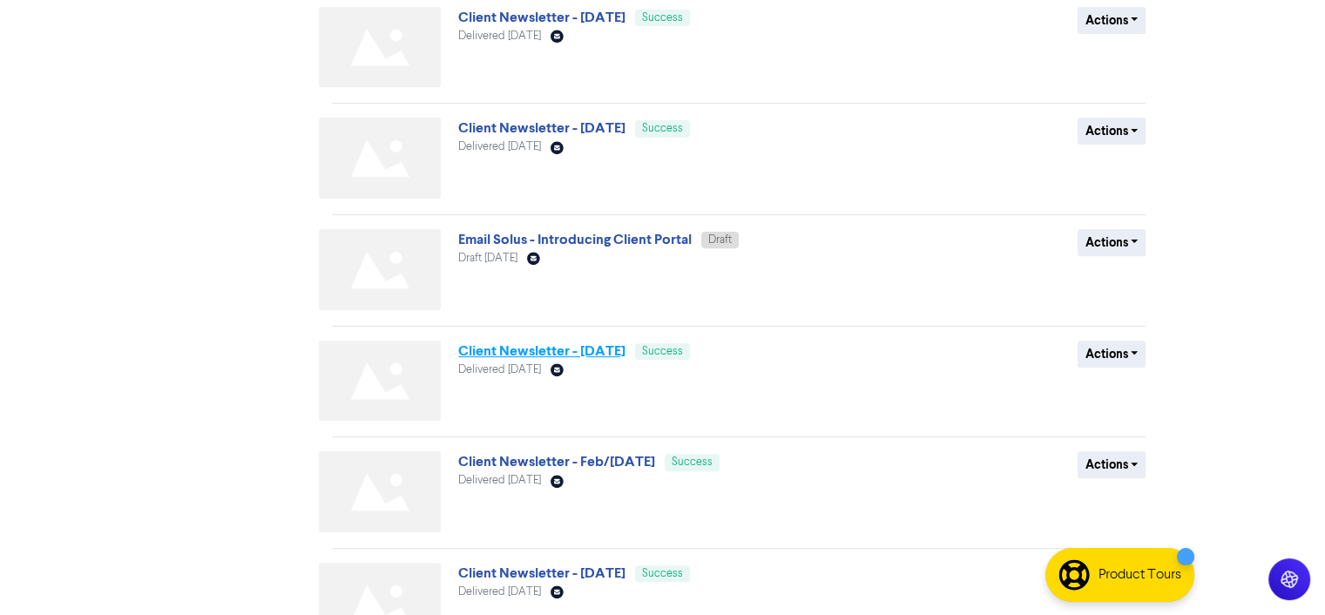
click at [565, 349] on link "Client Newsletter - [DATE]" at bounding box center [541, 350] width 167 height 17
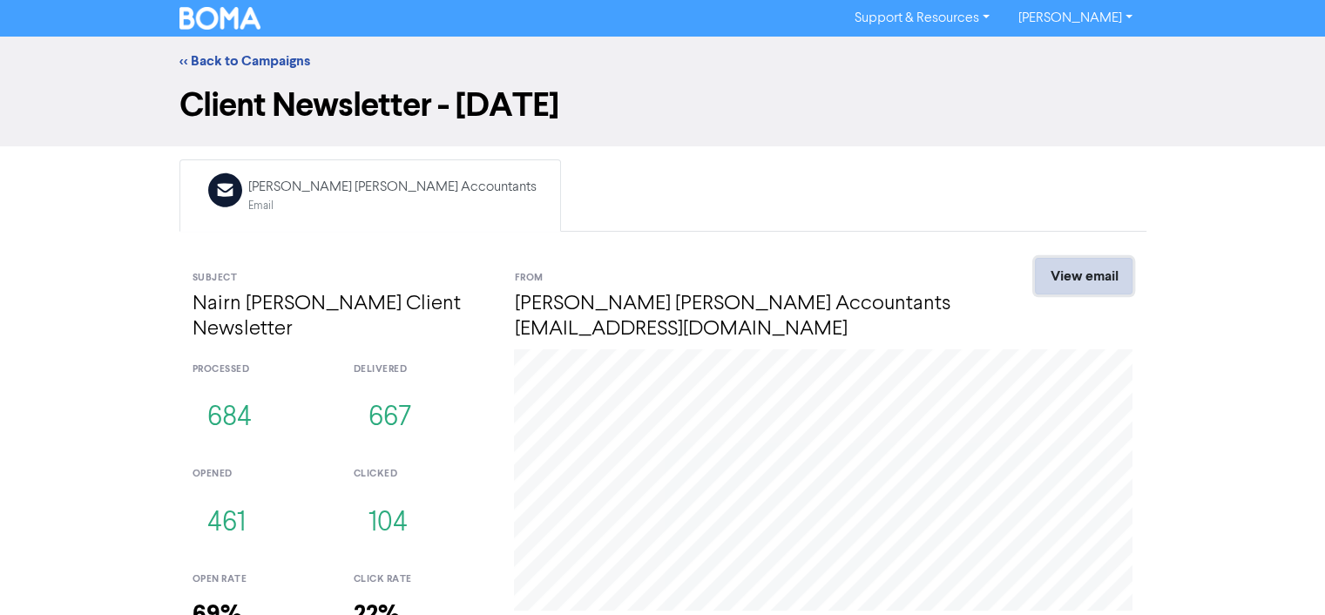
click at [1086, 277] on link "View email" at bounding box center [1084, 276] width 98 height 37
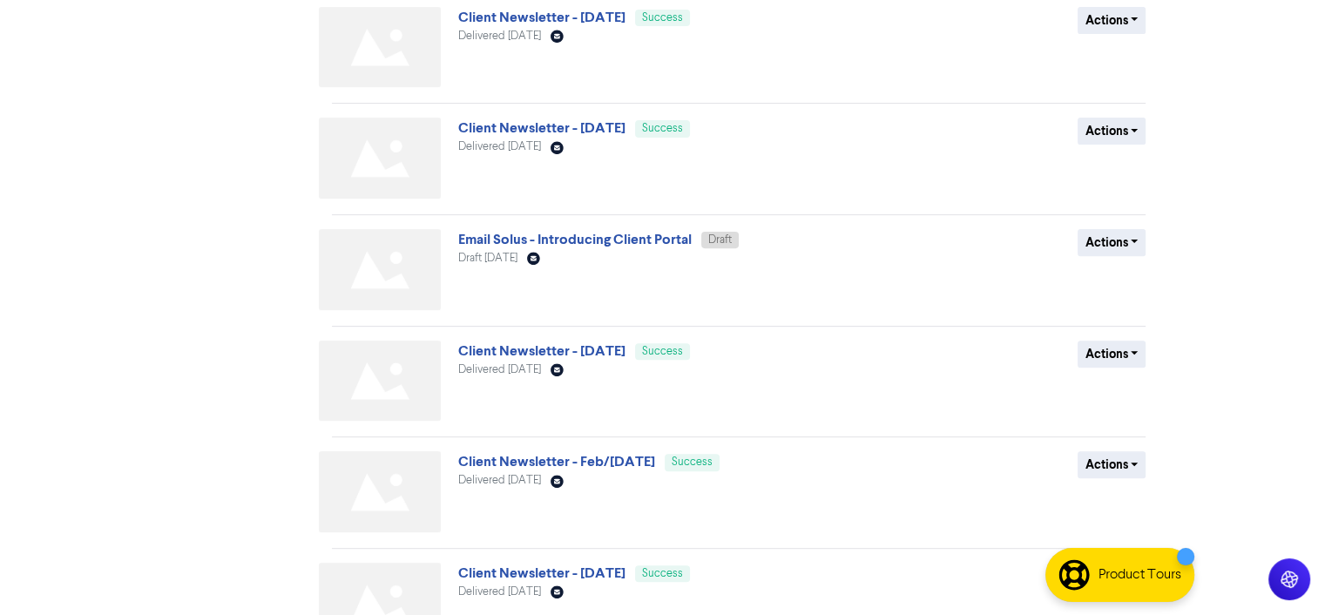
scroll to position [685, 0]
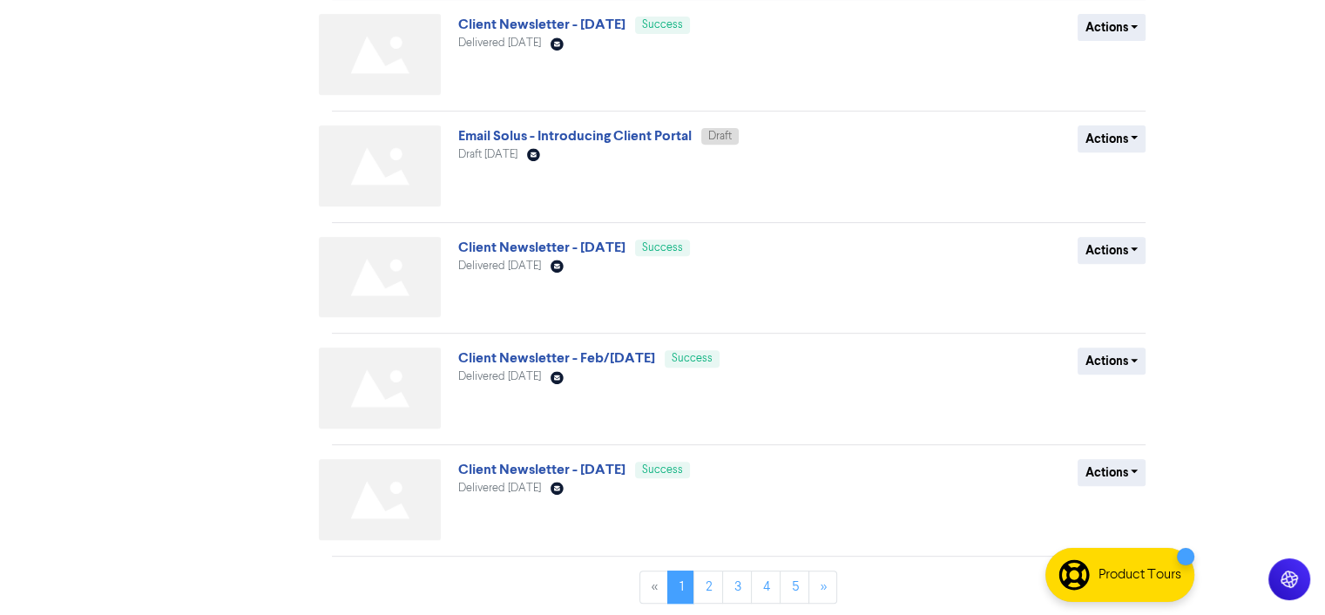
drag, startPoint x: 545, startPoint y: 355, endPoint x: 556, endPoint y: 355, distance: 11.4
click at [545, 355] on link "Client Newsletter - Feb/[DATE]" at bounding box center [556, 357] width 197 height 17
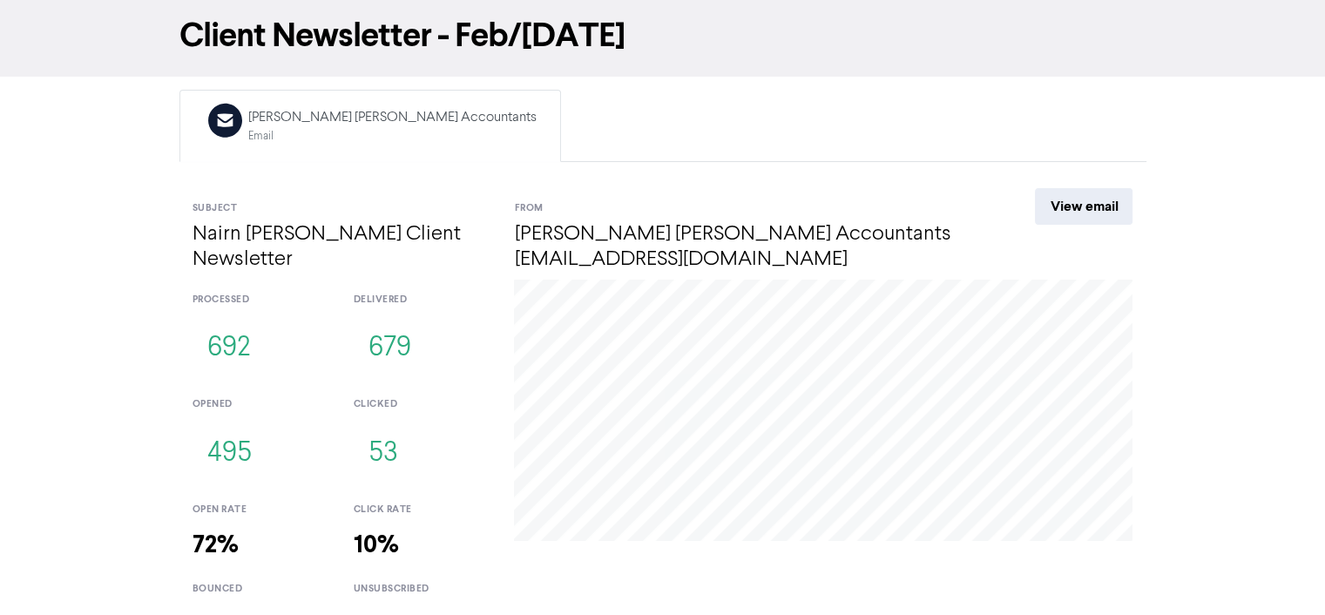
scroll to position [101, 0]
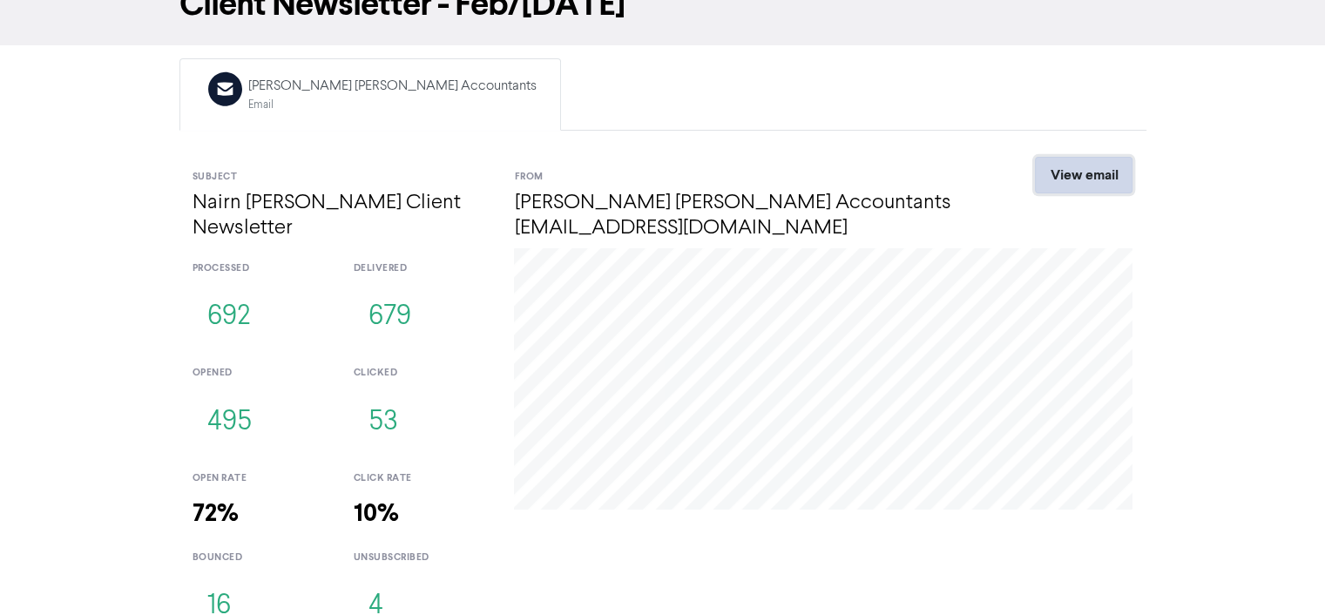
click at [1099, 166] on link "View email" at bounding box center [1084, 175] width 98 height 37
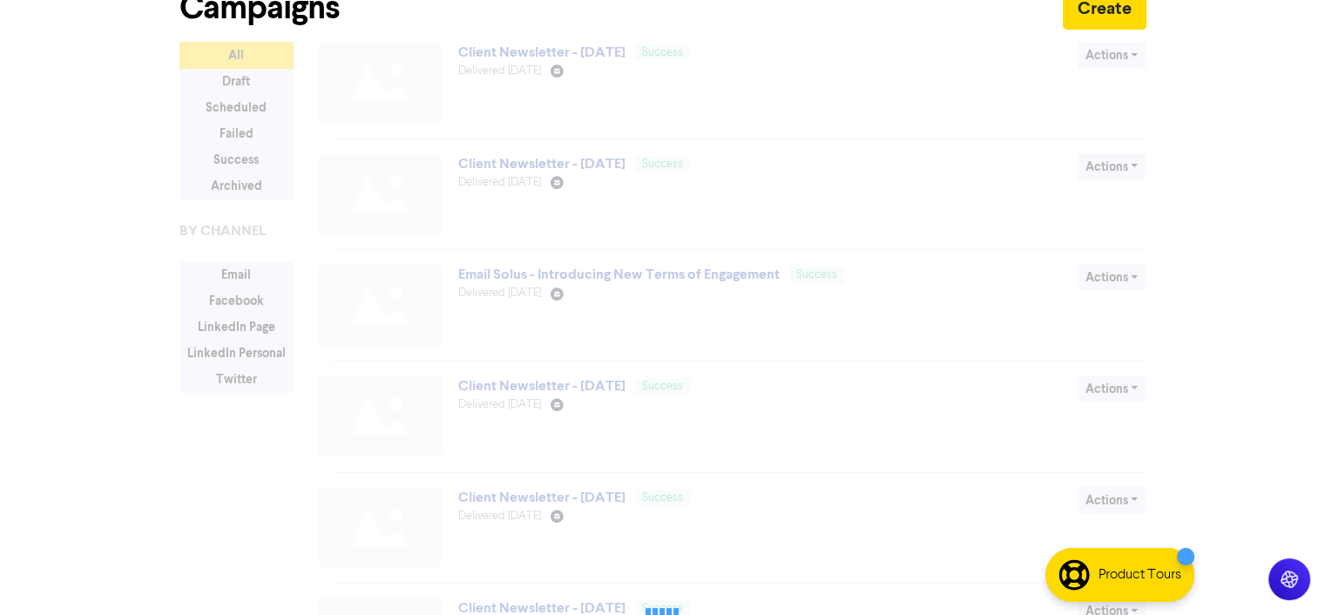
scroll to position [685, 0]
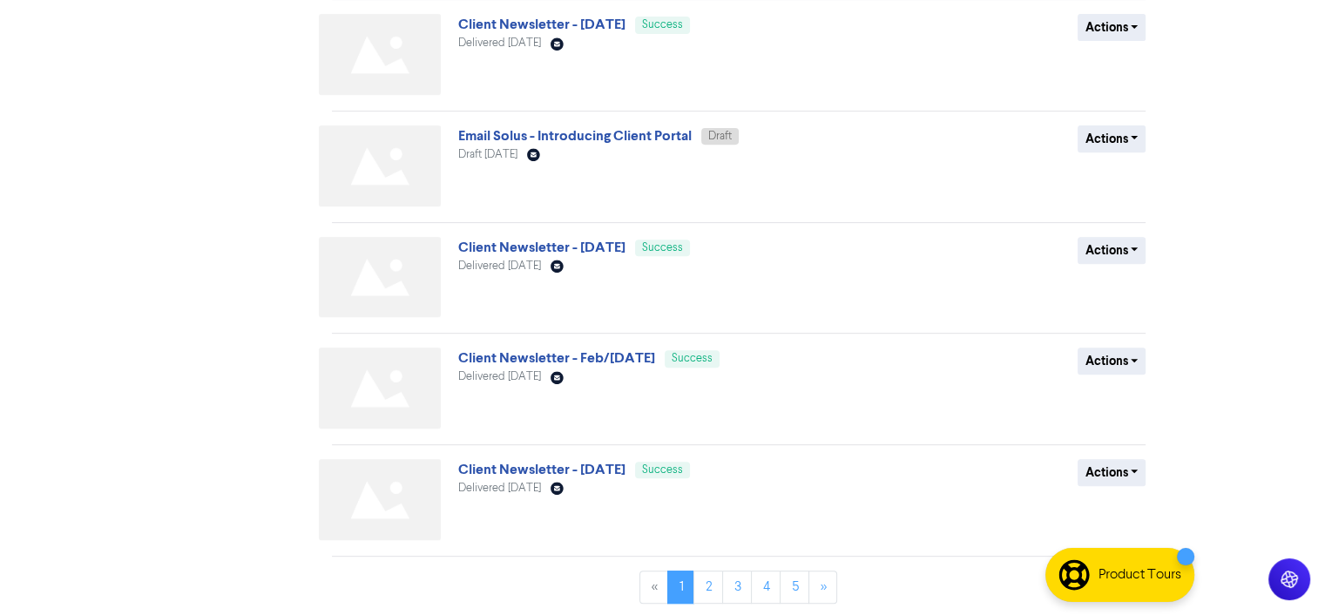
drag, startPoint x: 572, startPoint y: 472, endPoint x: 603, endPoint y: 470, distance: 31.5
click at [572, 472] on link "Client Newsletter - [DATE]" at bounding box center [541, 469] width 167 height 17
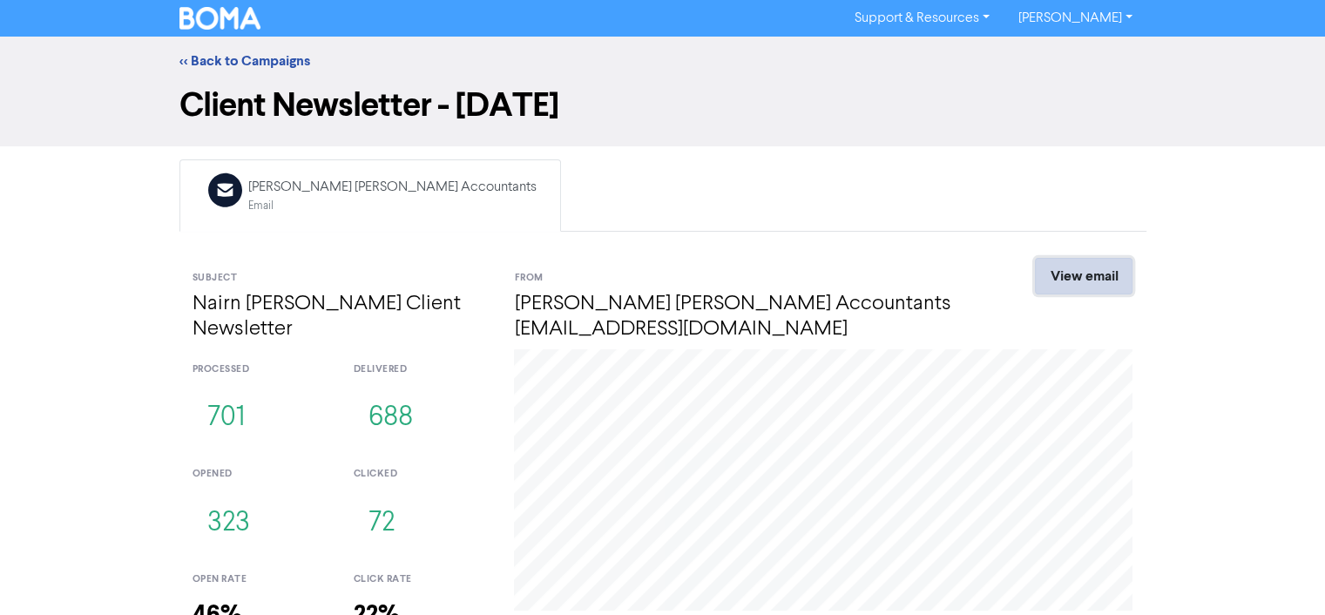
click at [1078, 281] on link "View email" at bounding box center [1084, 276] width 98 height 37
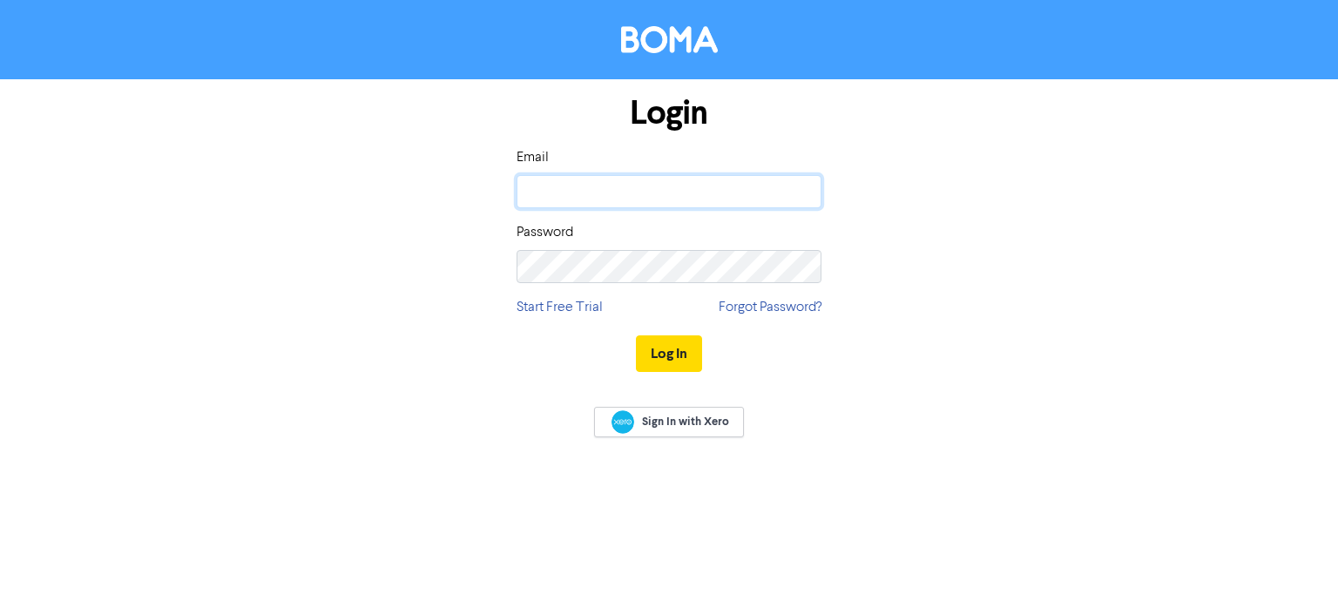
click at [633, 197] on input "email" at bounding box center [669, 191] width 305 height 33
click at [708, 196] on input "email" at bounding box center [669, 191] width 305 height 33
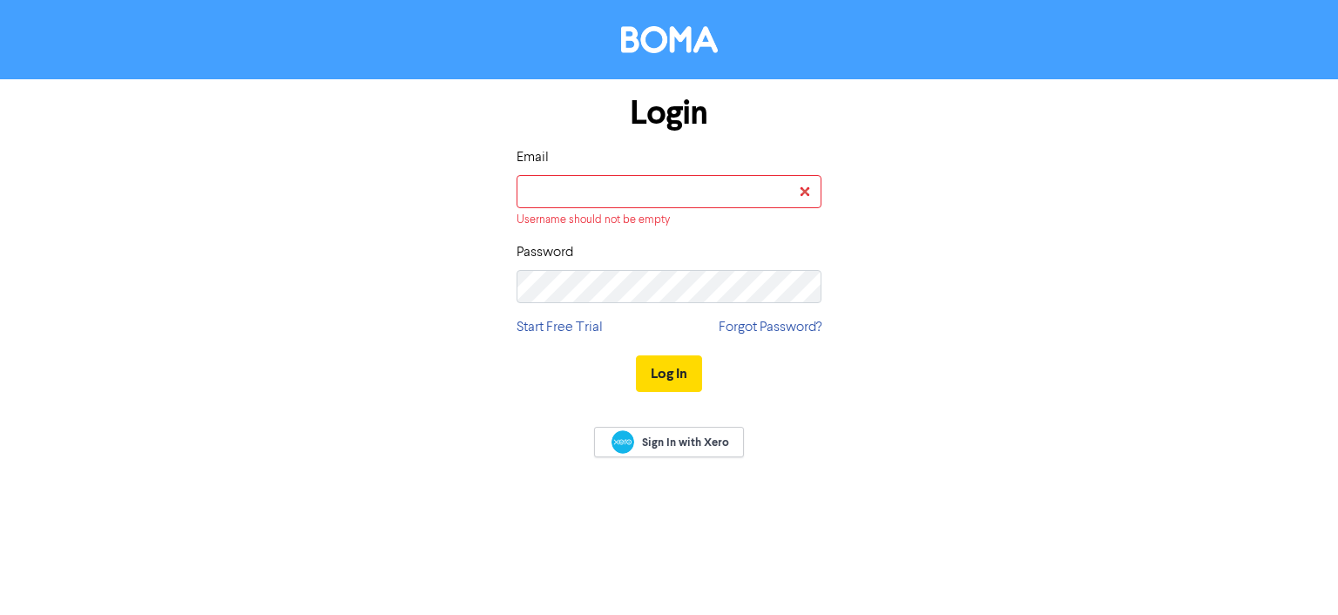
click at [971, 288] on div "Login Email Username should not be empty Password Start Free Trial Forgot Passw…" at bounding box center [669, 244] width 993 height 330
click at [655, 191] on input "email" at bounding box center [669, 191] width 305 height 33
click at [0, 614] on com-1password-button at bounding box center [0, 615] width 0 height 0
type input "[EMAIL_ADDRESS][DOMAIN_NAME]"
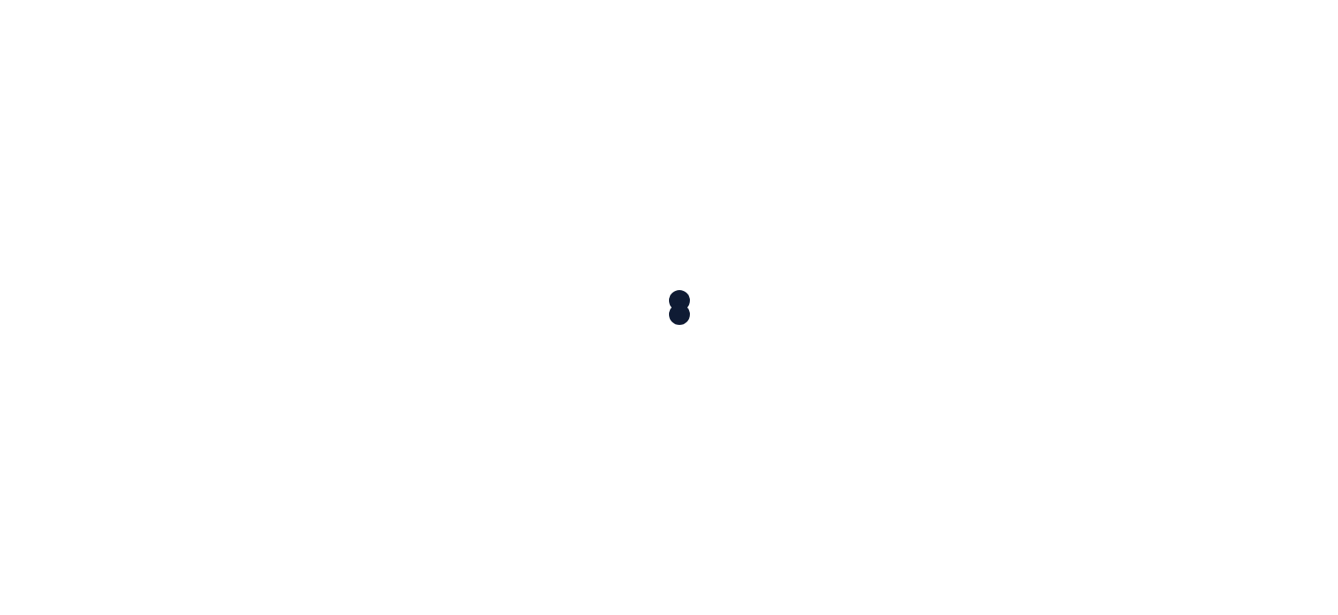
click at [661, 353] on div at bounding box center [669, 307] width 1338 height 615
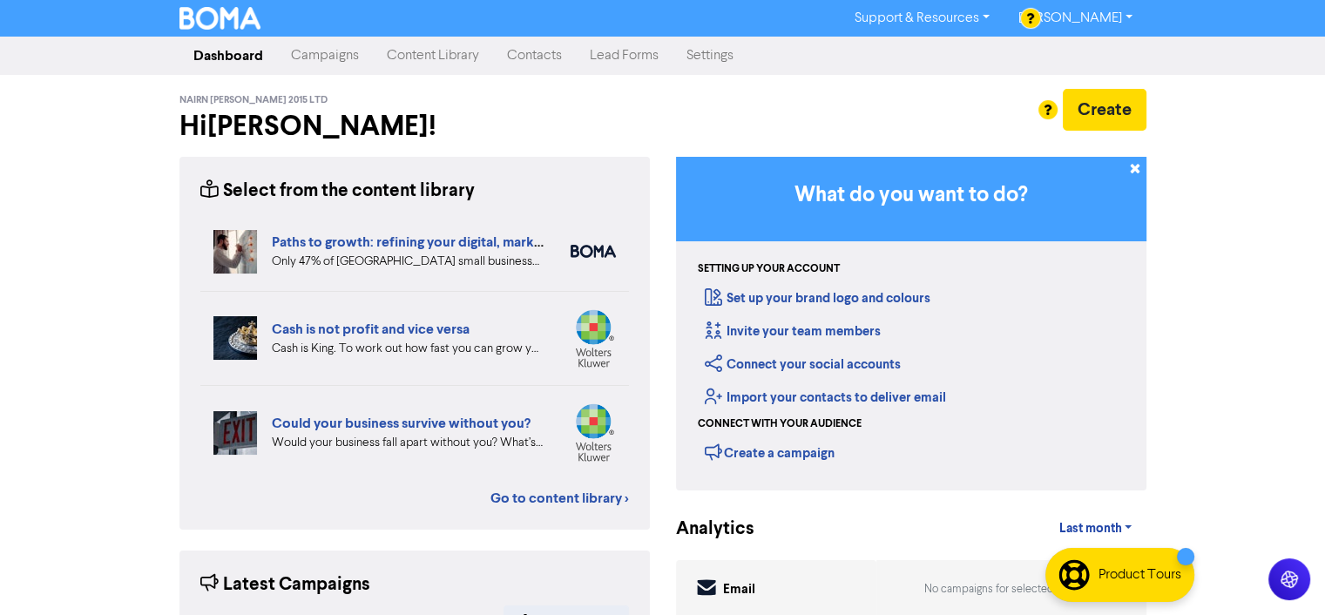
click at [712, 58] on link "Settings" at bounding box center [710, 55] width 75 height 35
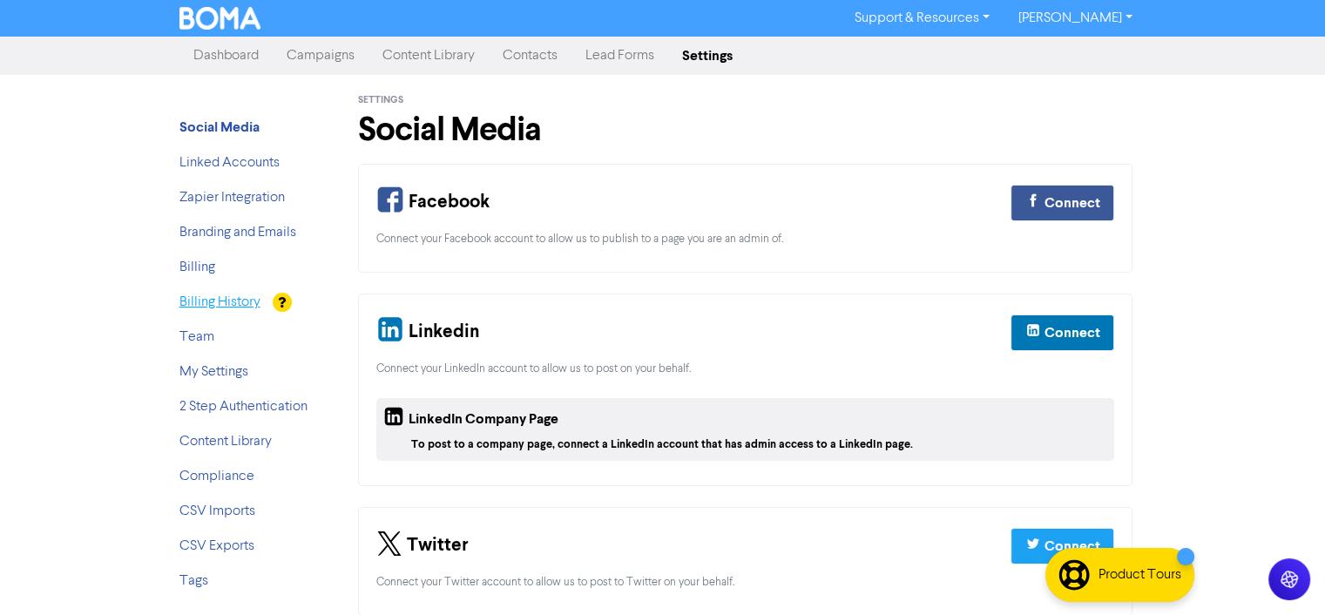
click at [229, 297] on link "Billing History" at bounding box center [219, 302] width 81 height 14
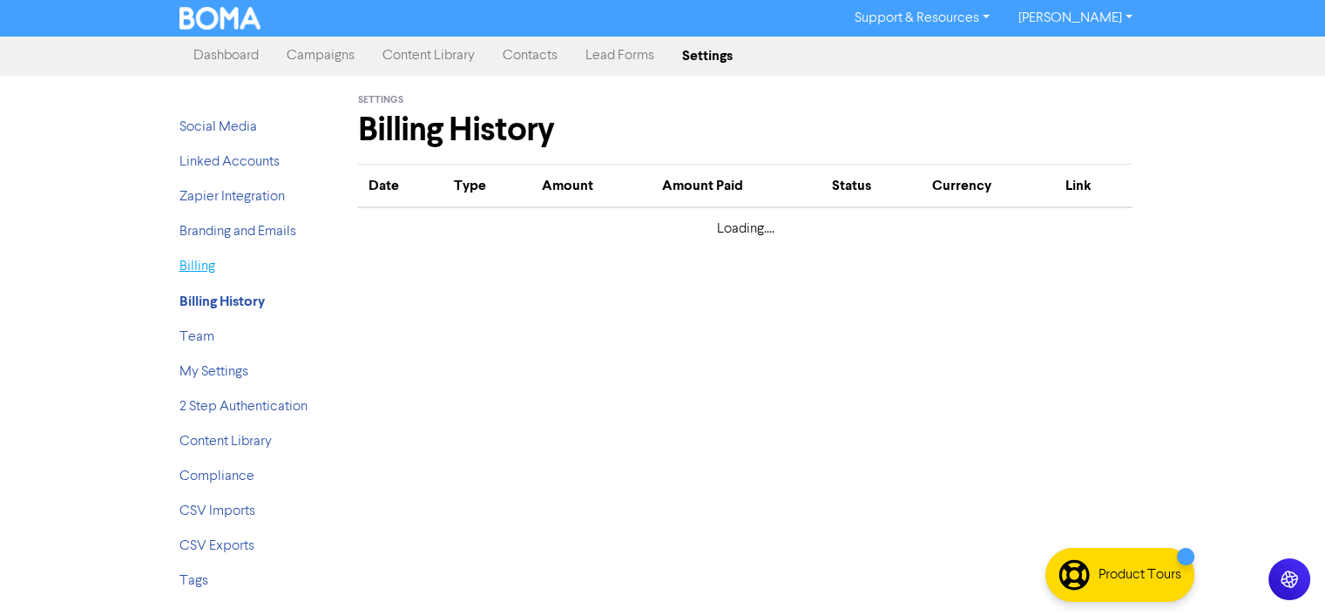
click at [193, 269] on link "Billing" at bounding box center [197, 267] width 36 height 14
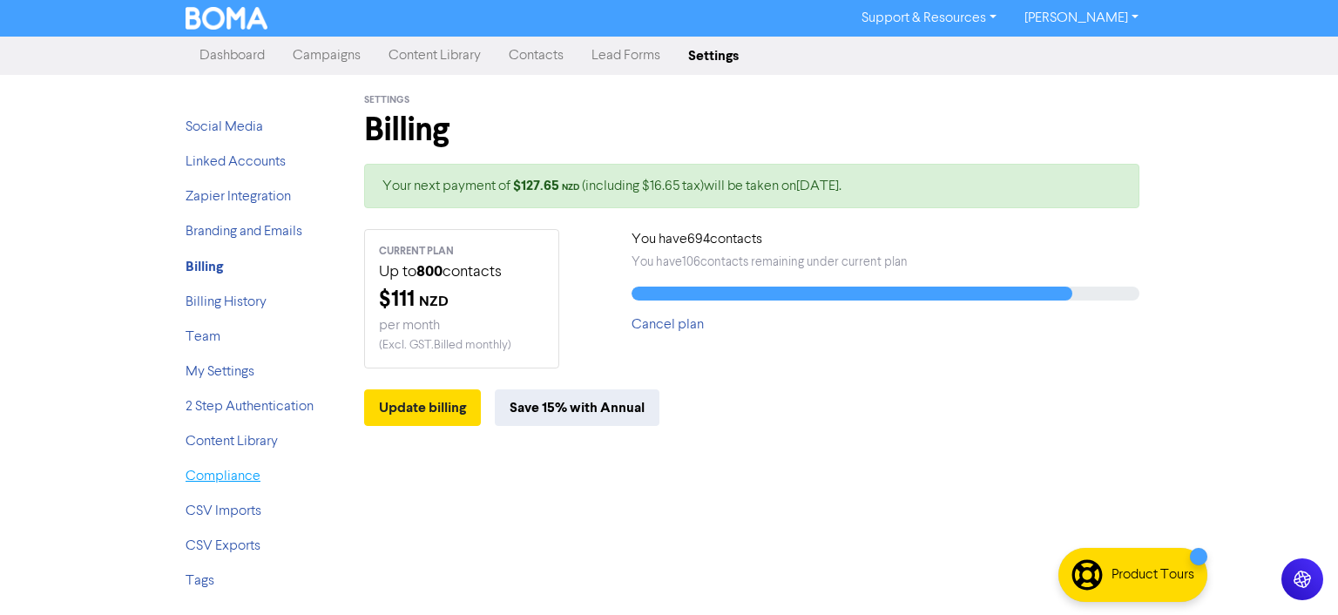
click at [244, 477] on link "Compliance" at bounding box center [223, 477] width 75 height 14
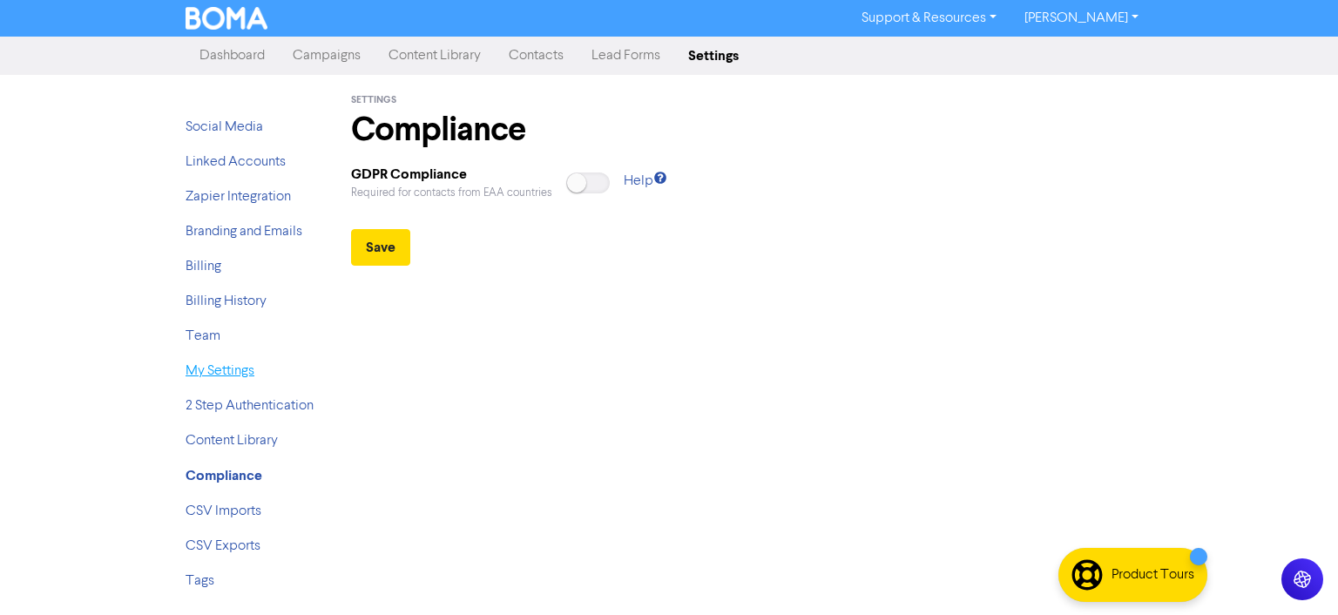
click at [222, 369] on link "My Settings" at bounding box center [220, 371] width 69 height 14
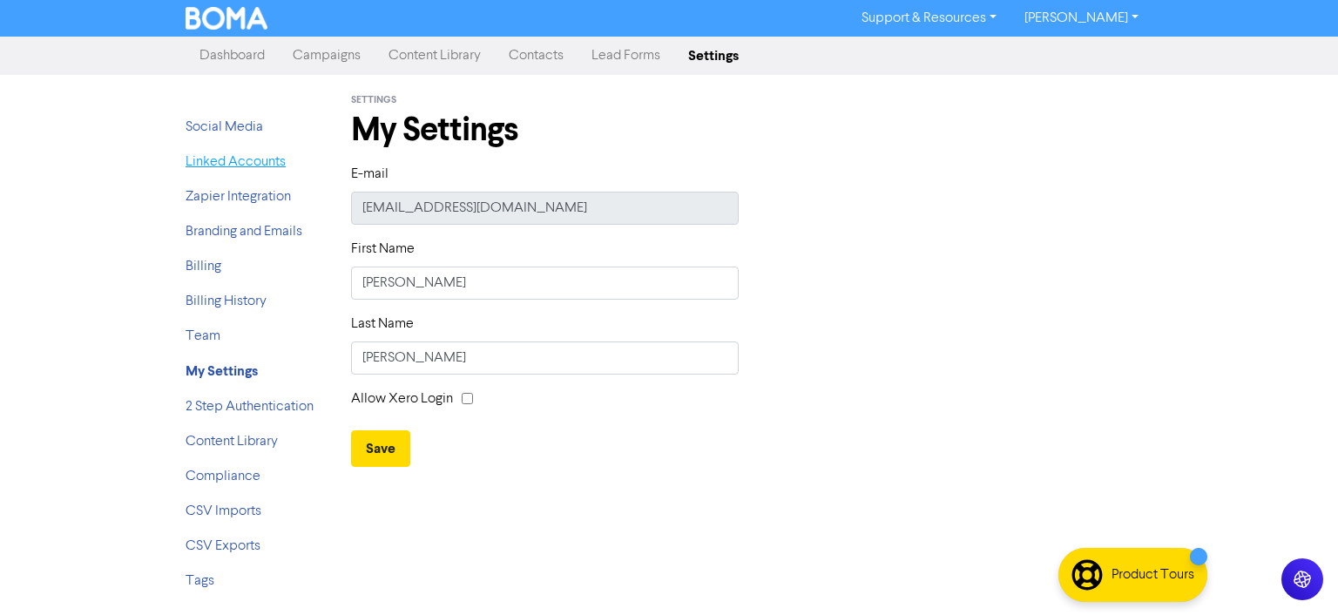
click at [234, 168] on link "Linked Accounts" at bounding box center [236, 162] width 100 height 14
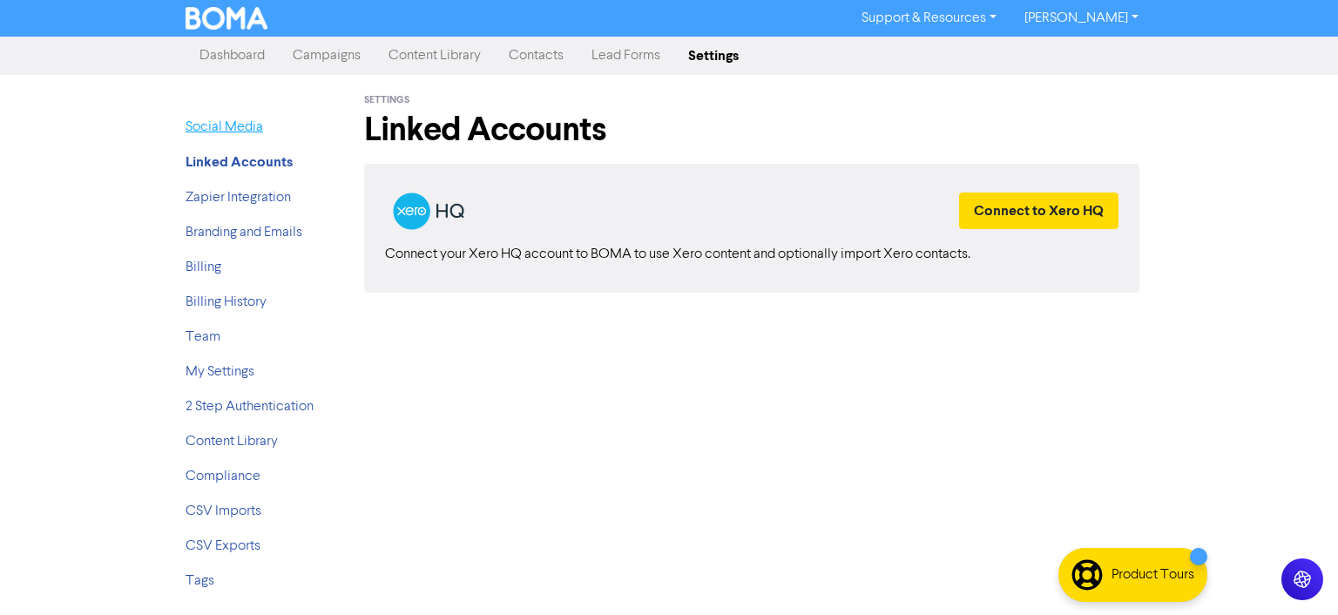
click at [233, 125] on link "Social Media" at bounding box center [225, 127] width 78 height 14
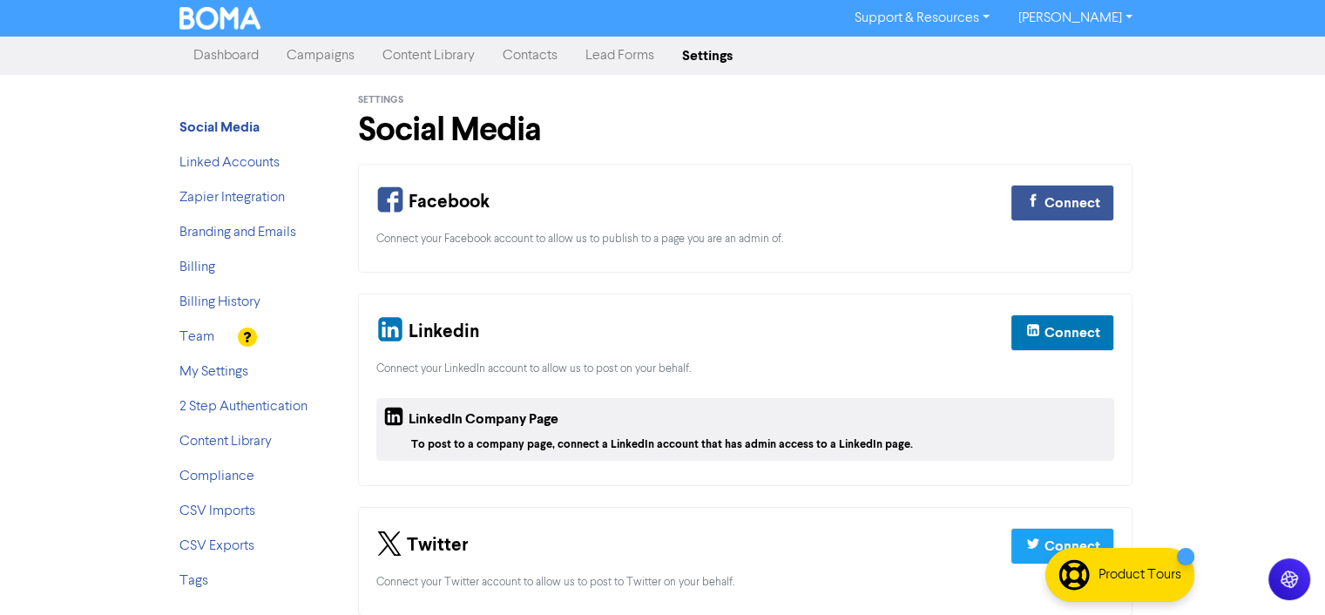
scroll to position [21, 0]
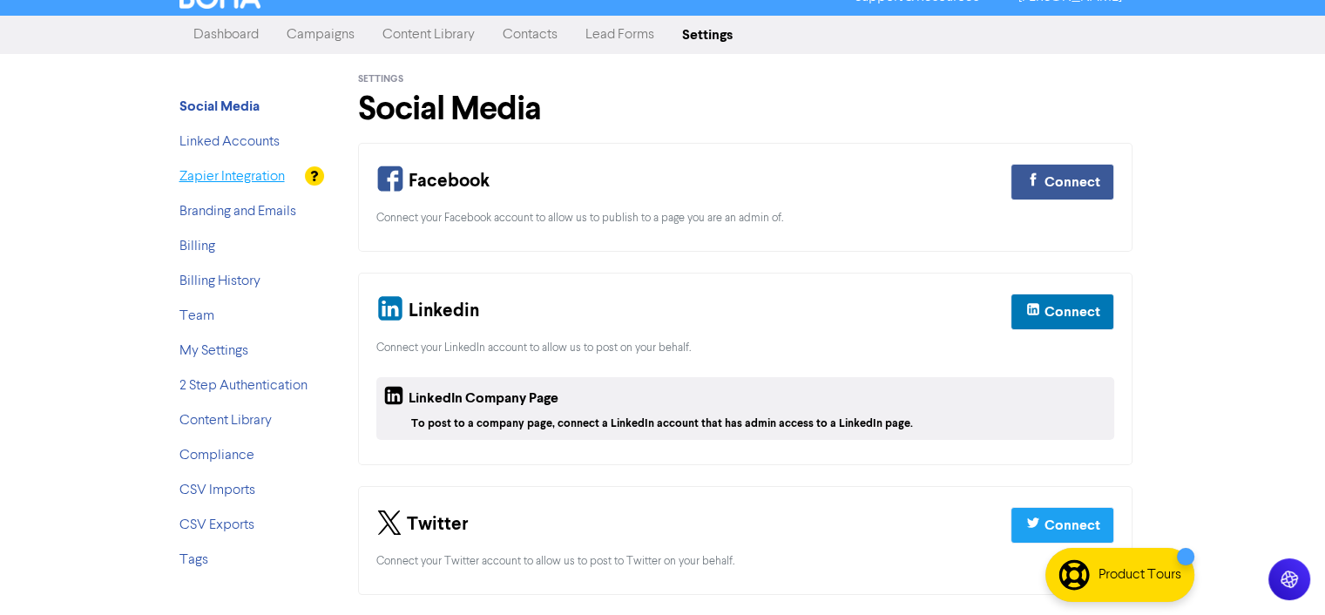
click at [233, 184] on link "Zapier Integration" at bounding box center [231, 177] width 105 height 14
